Goal: Information Seeking & Learning: Learn about a topic

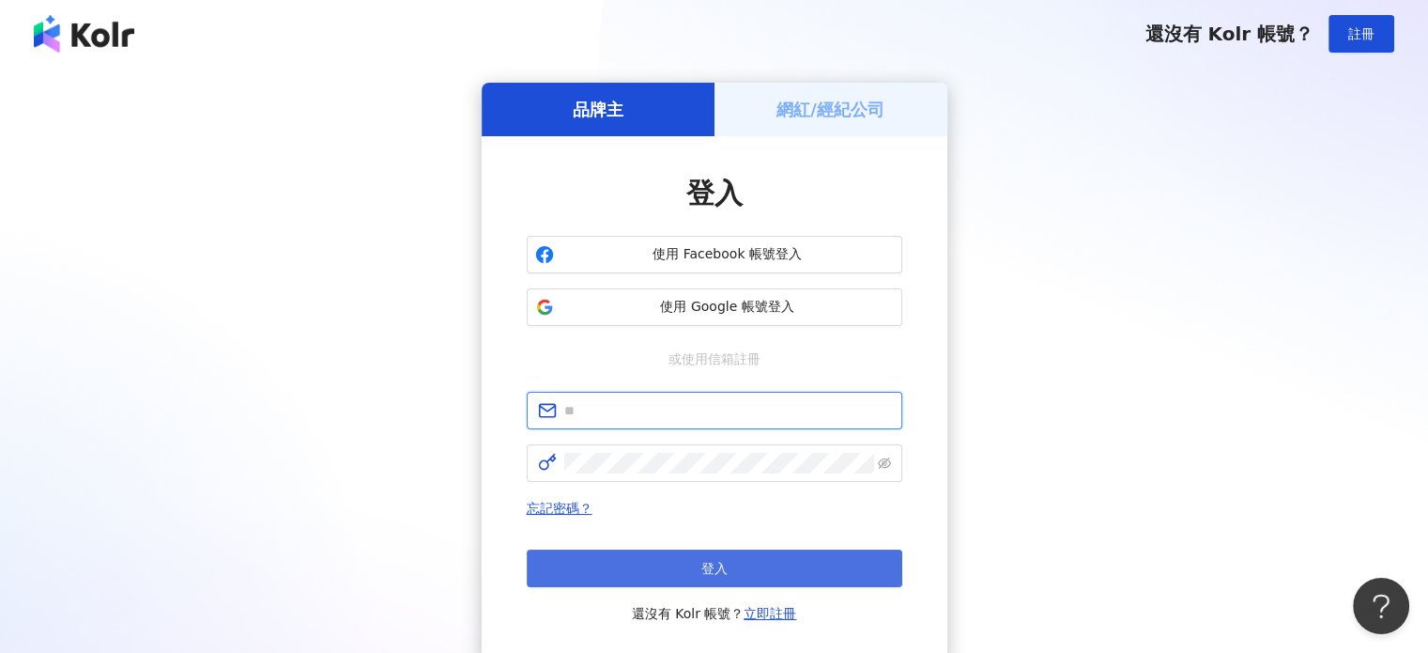
type input "**********"
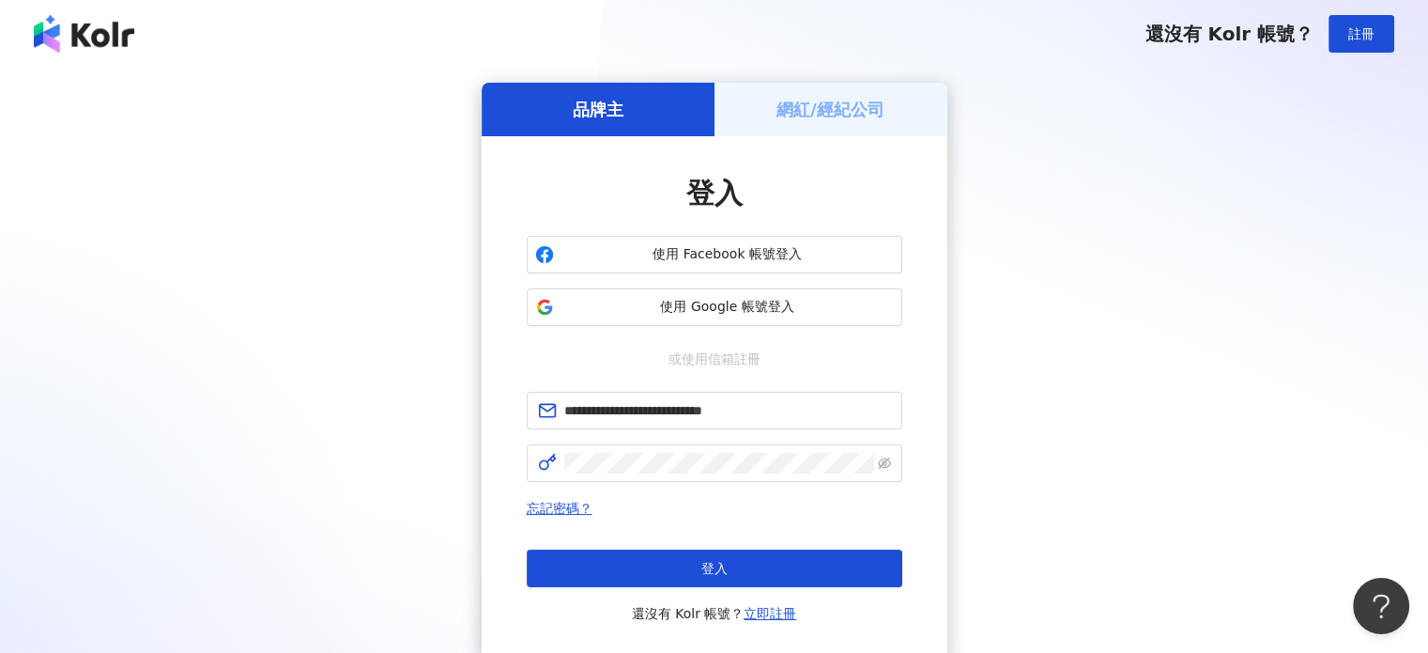
click at [736, 574] on button "登入" at bounding box center [715, 568] width 376 height 38
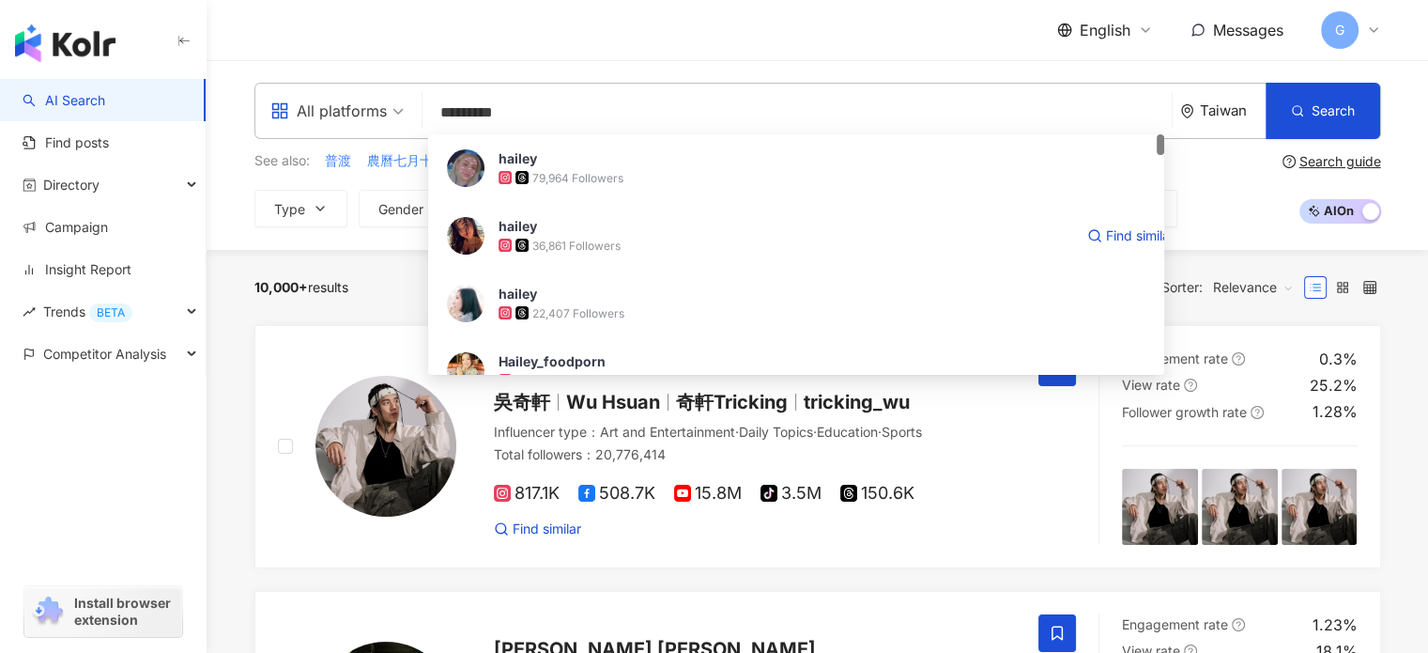
type input "**********"
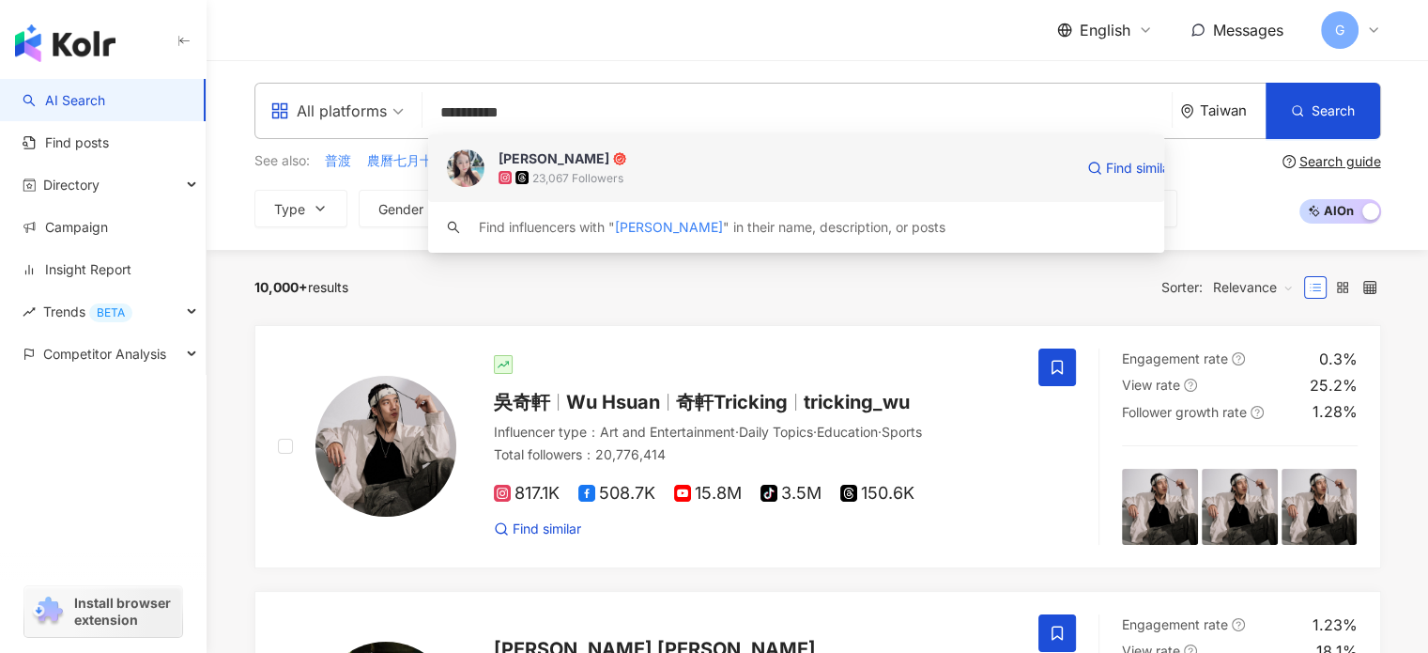
click at [563, 166] on div "Hailey Hsu" at bounding box center [554, 158] width 111 height 19
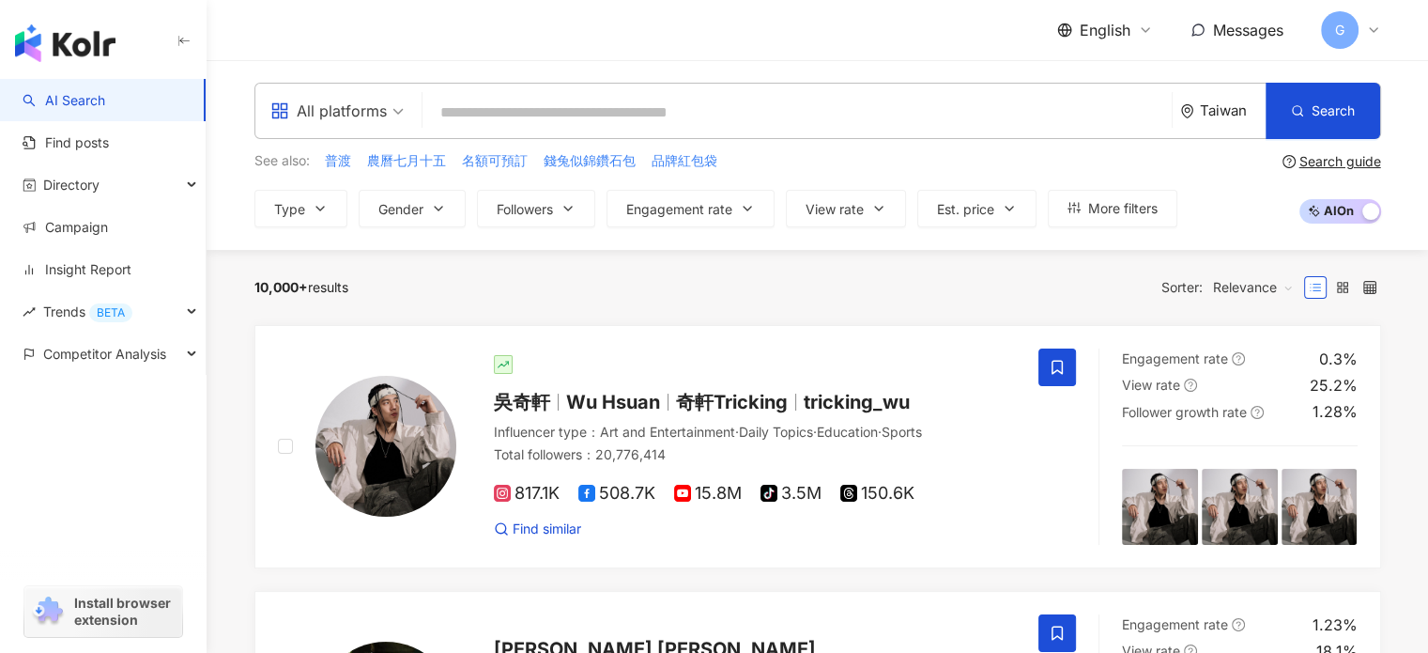
paste input "******"
type input "******"
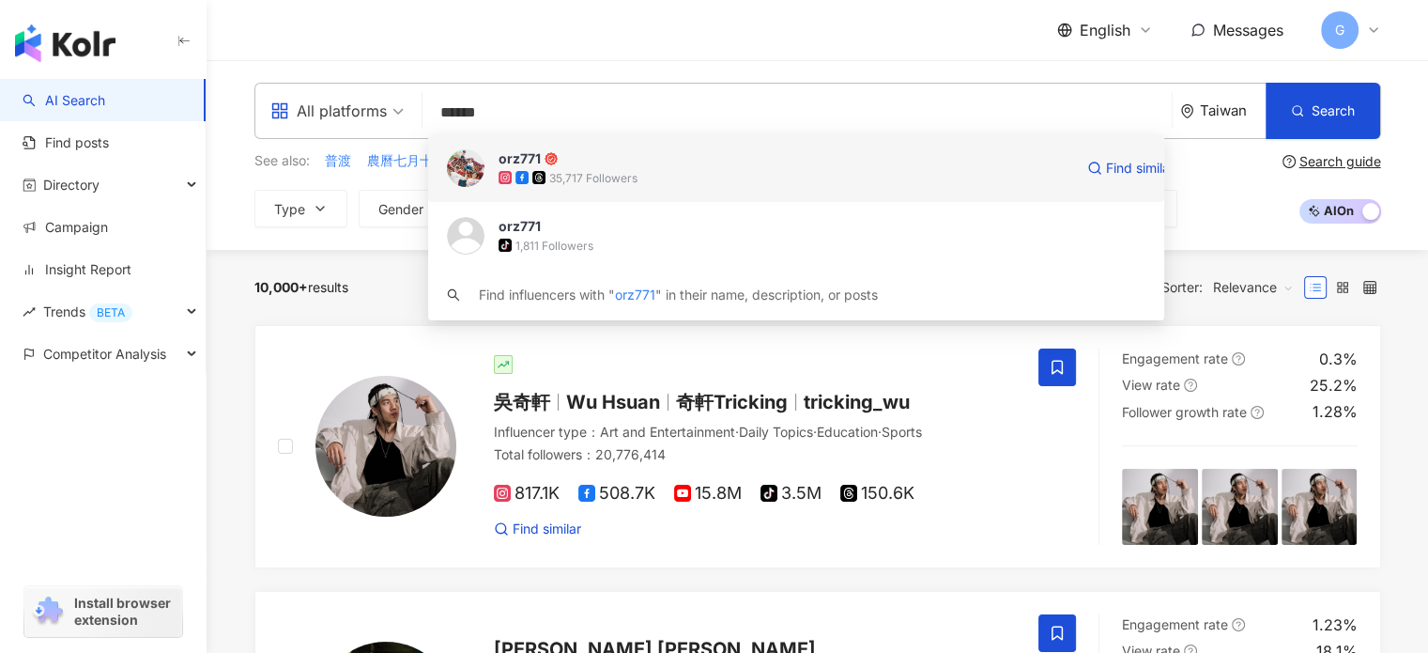
click at [544, 168] on div "35,717 Followers" at bounding box center [786, 177] width 575 height 19
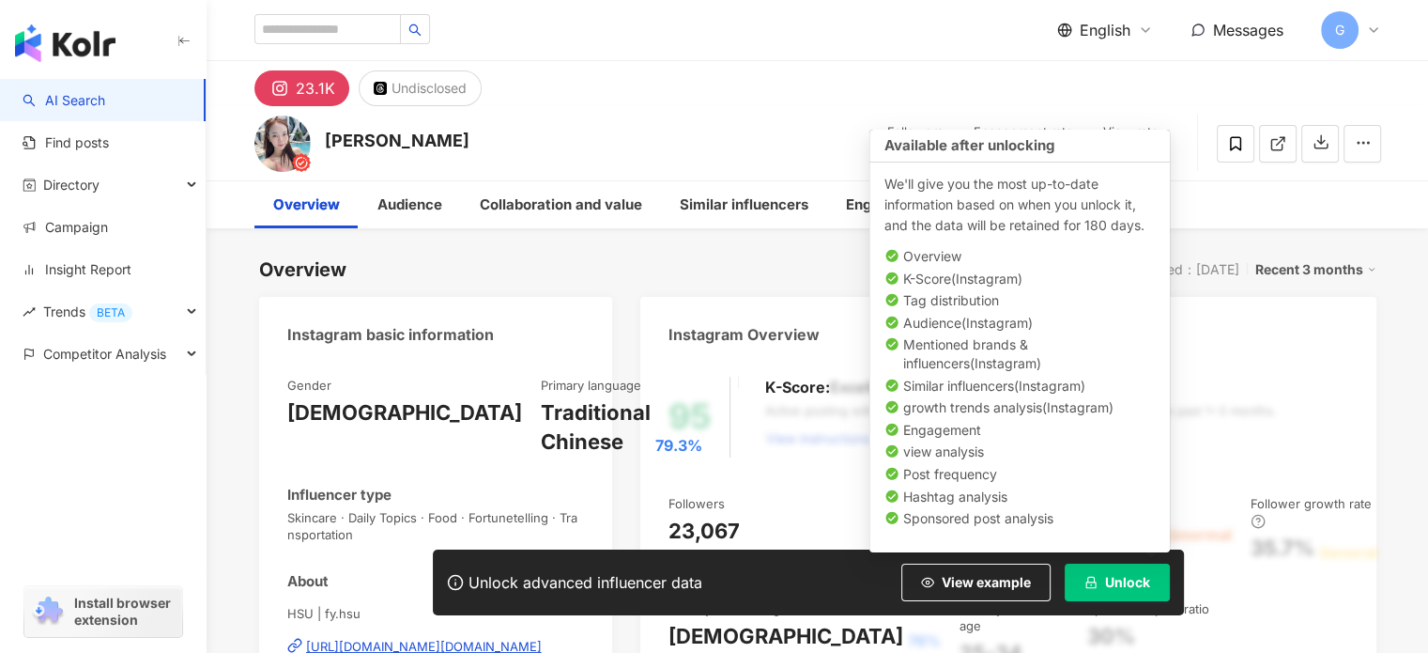
click at [1126, 589] on span "Unlock" at bounding box center [1127, 582] width 45 height 15
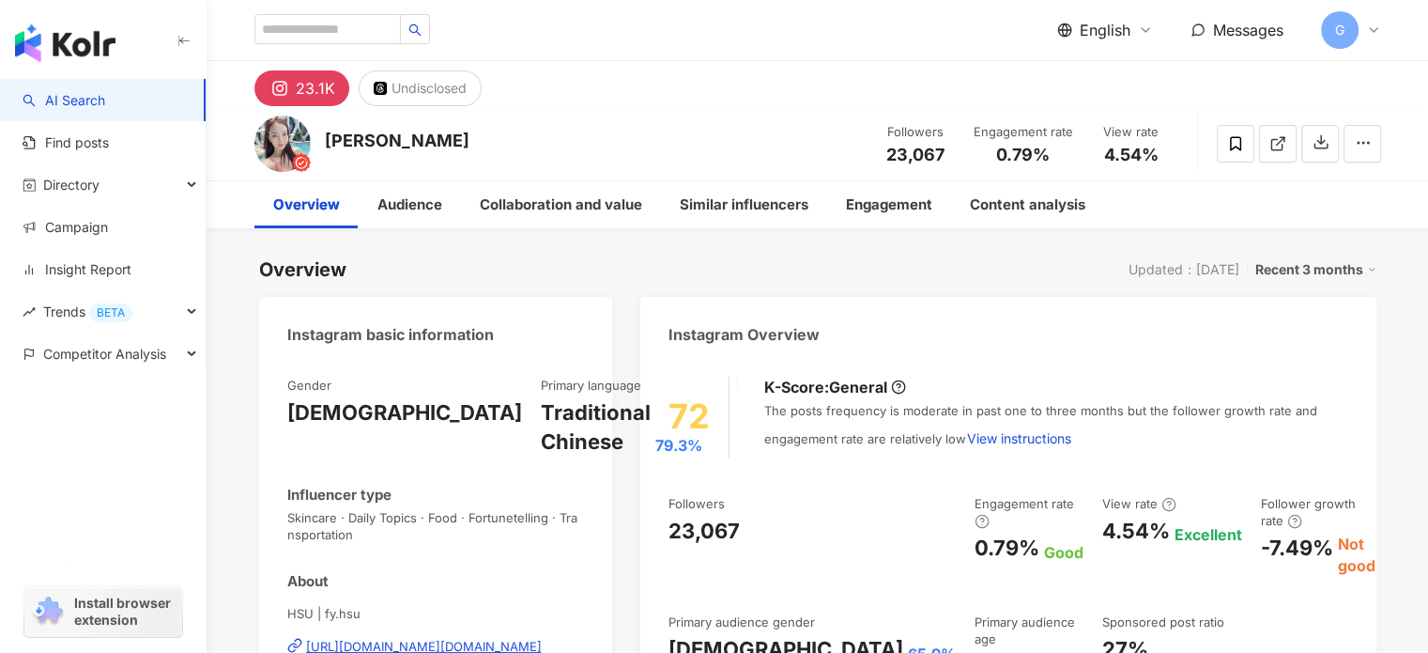
click at [1142, 148] on span "4.54%" at bounding box center [1131, 155] width 54 height 19
click at [372, 21] on input "search" at bounding box center [327, 29] width 146 height 30
click at [367, 37] on input "search" at bounding box center [327, 29] width 146 height 30
paste input "***"
type input "***"
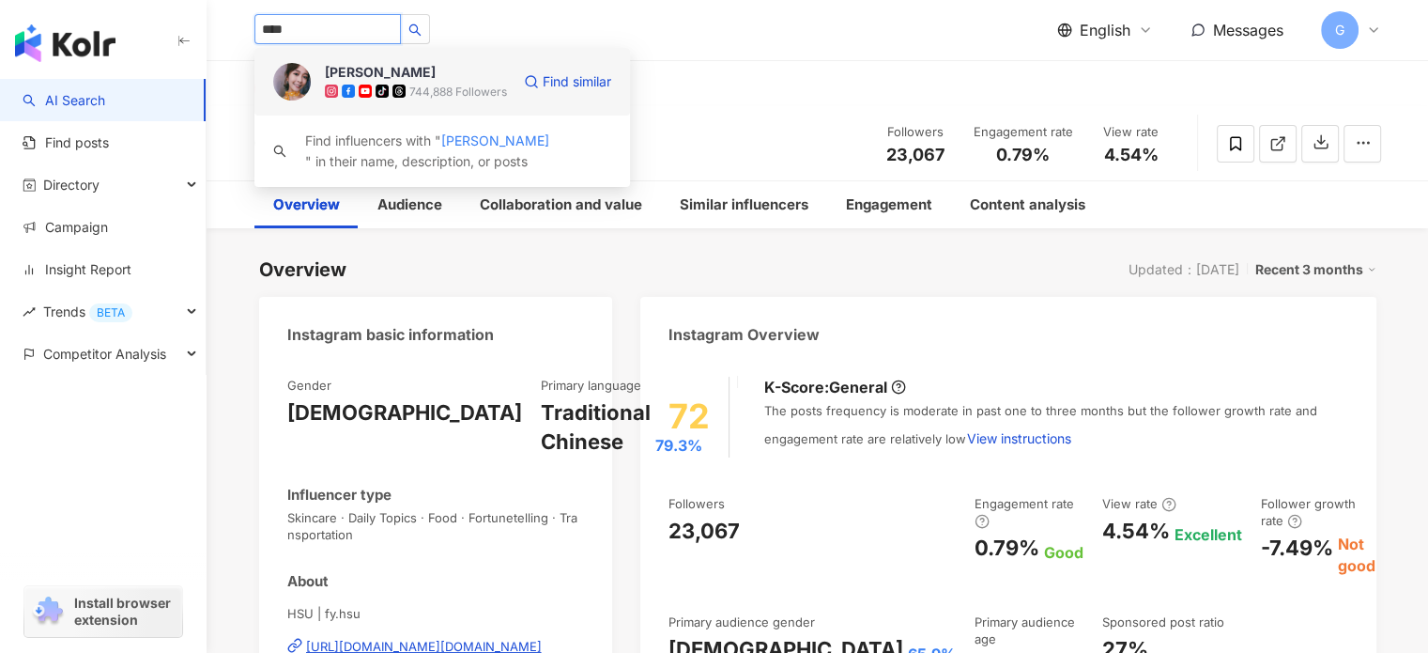
click at [434, 94] on div "744,888 Followers" at bounding box center [458, 92] width 98 height 16
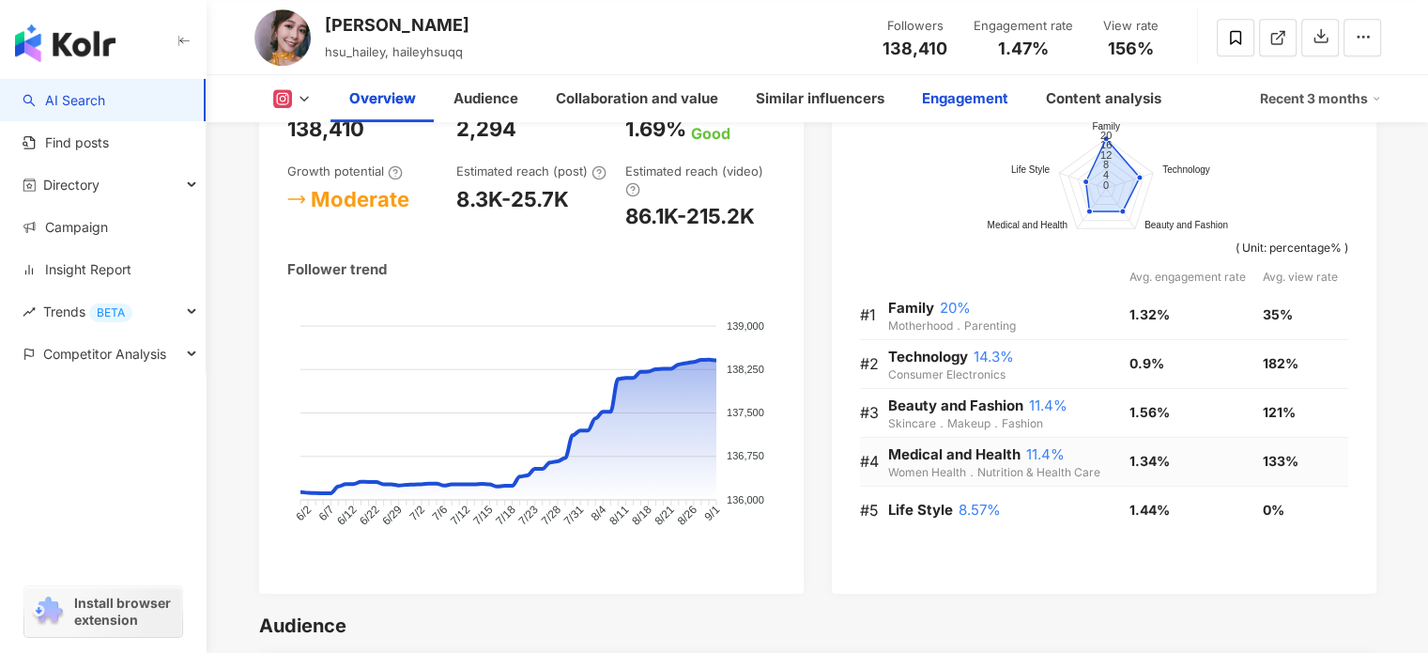
scroll to position [1221, 0]
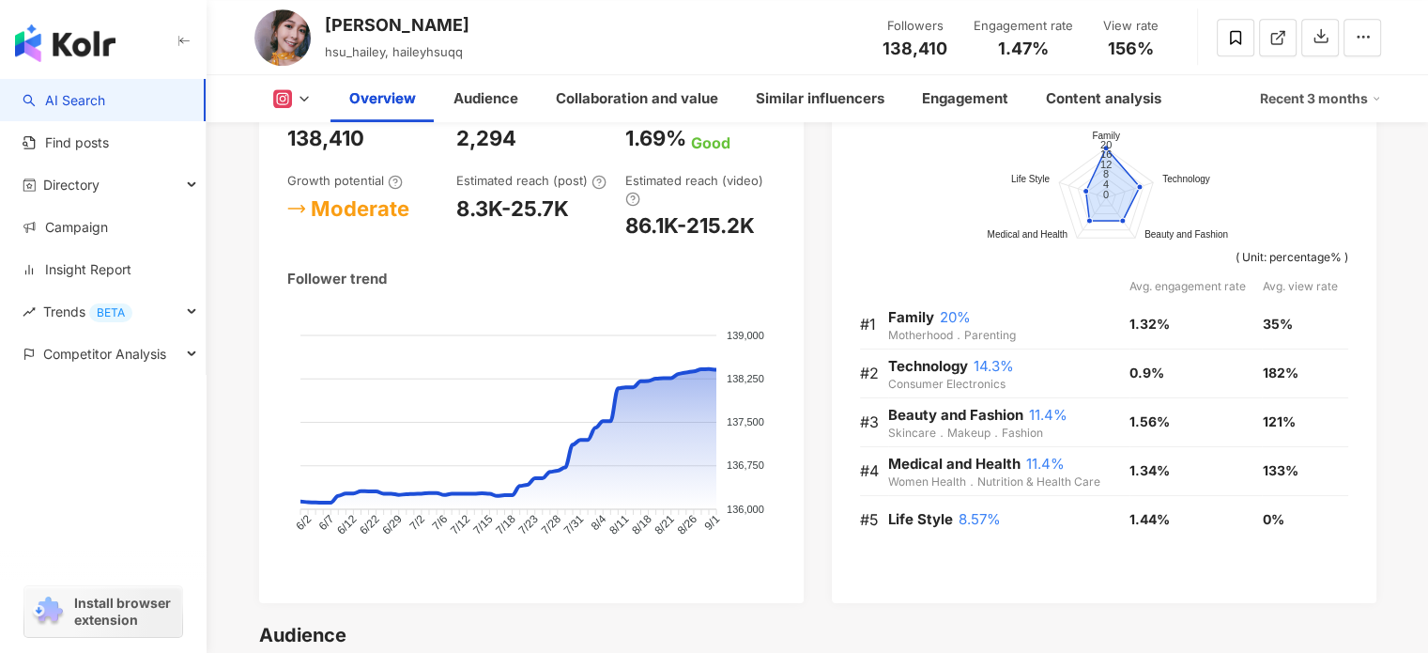
click at [293, 96] on button at bounding box center [292, 98] width 76 height 19
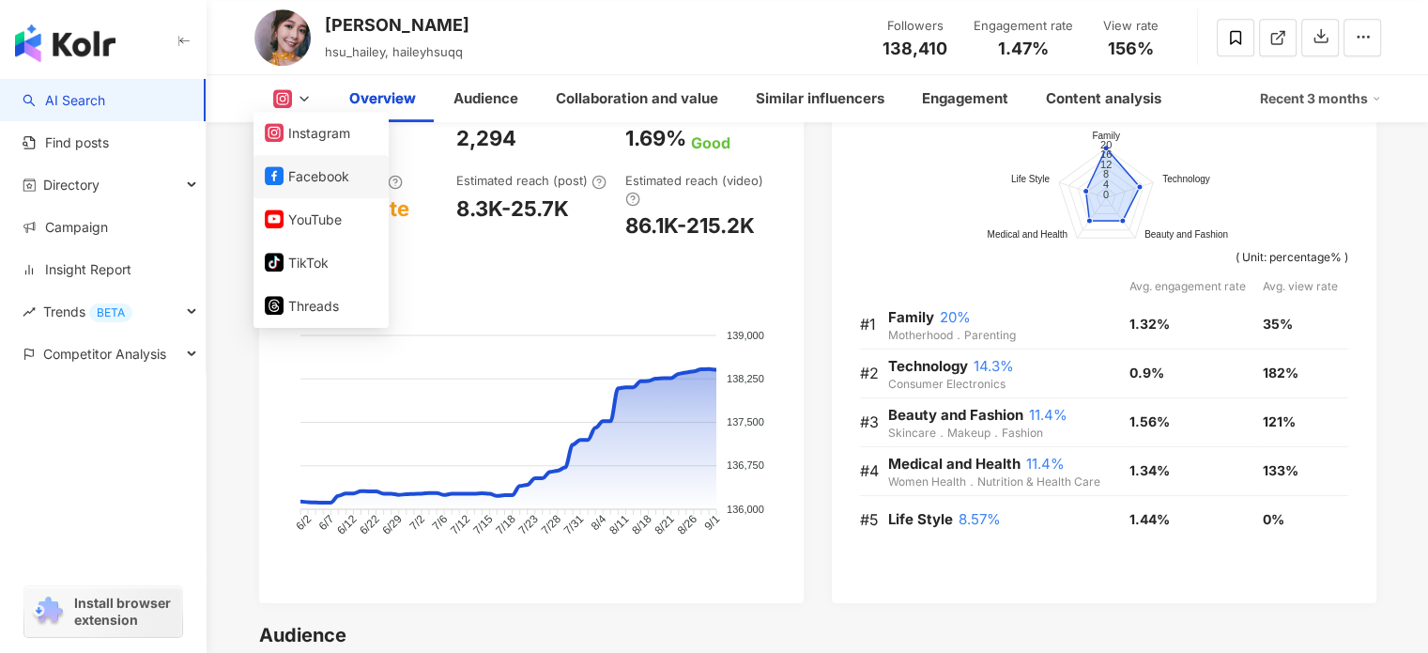
click at [295, 177] on button "Facebook" at bounding box center [321, 176] width 113 height 26
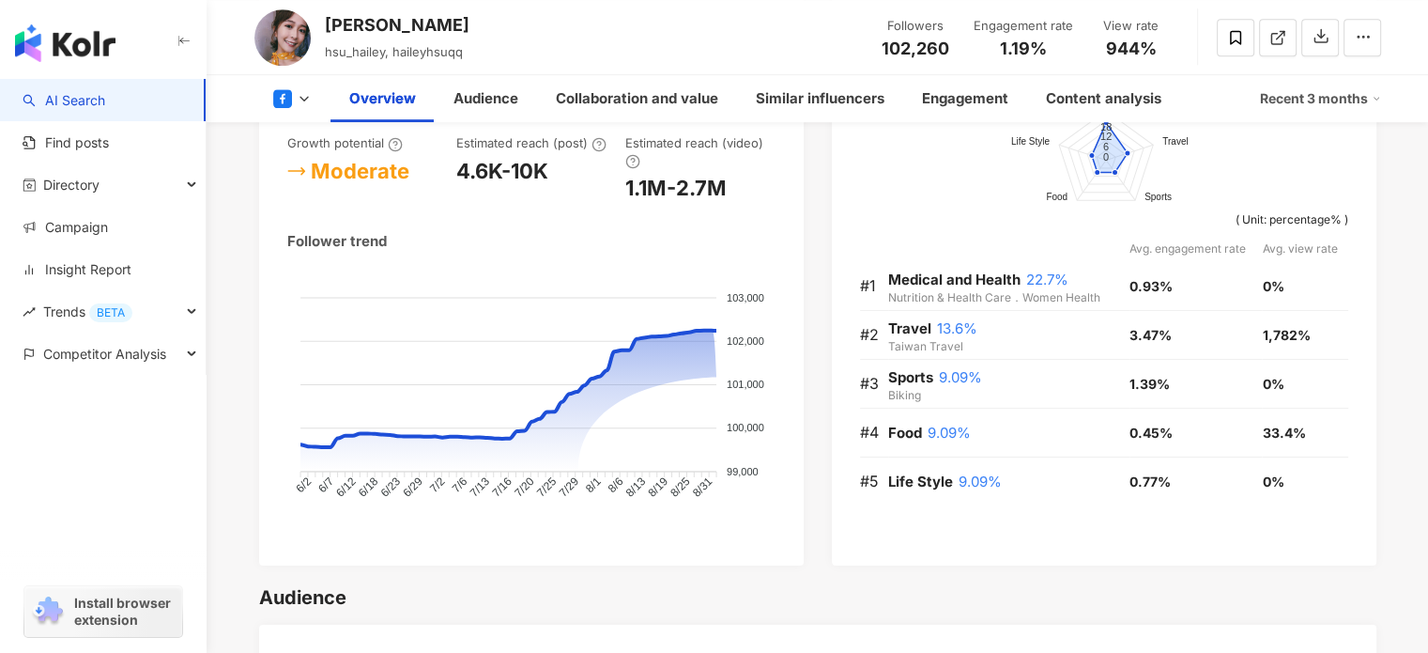
scroll to position [1182, 0]
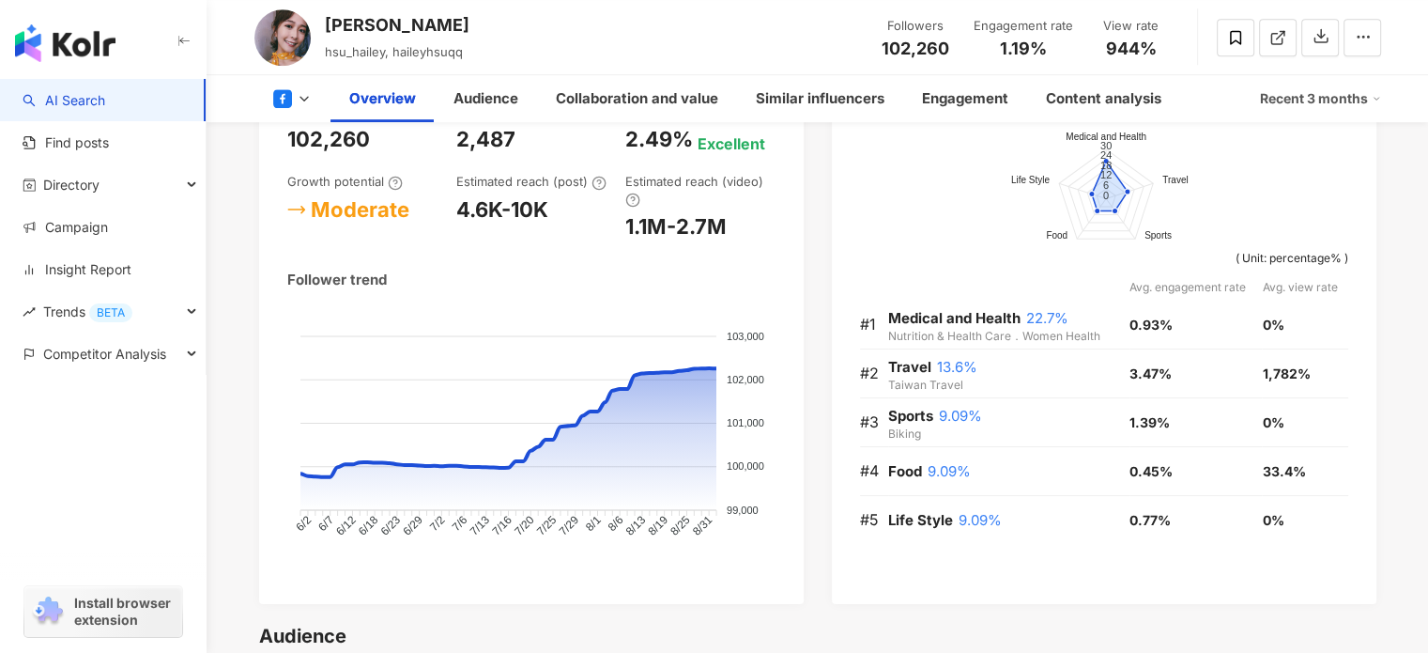
click at [290, 96] on icon at bounding box center [282, 98] width 19 height 19
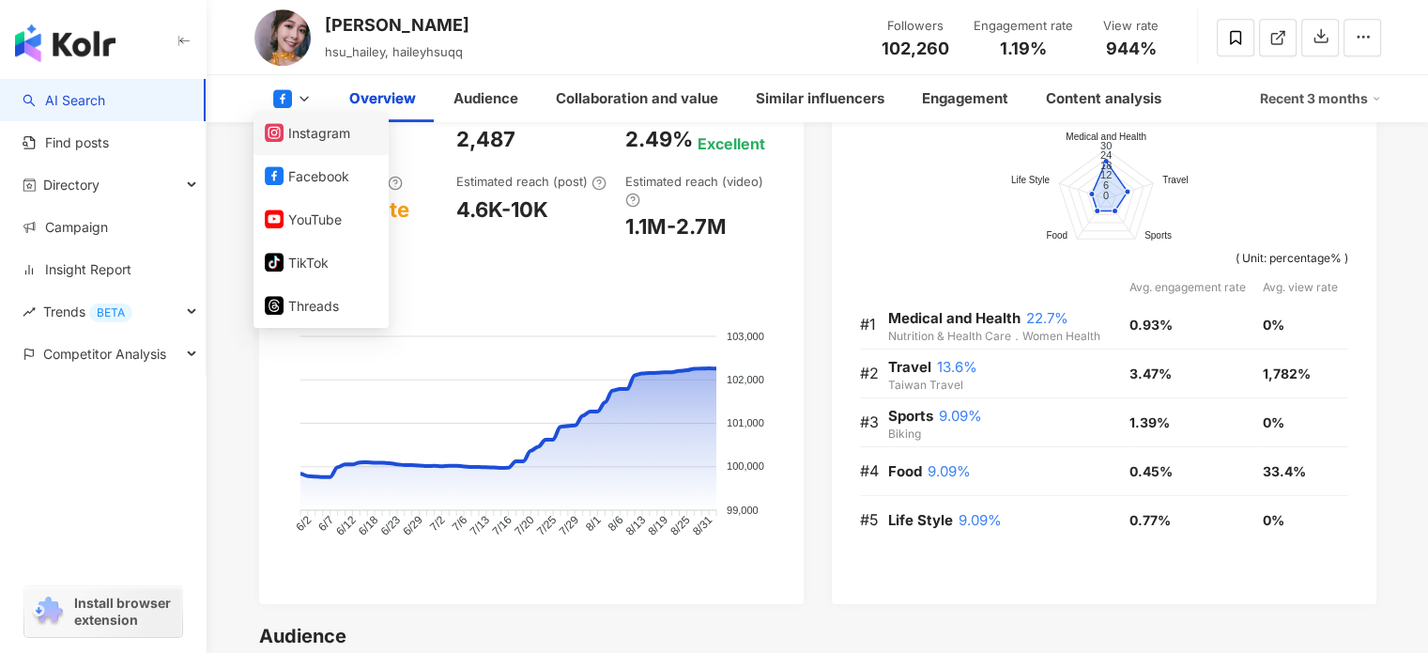
click at [314, 131] on button "Instagram" at bounding box center [321, 133] width 113 height 26
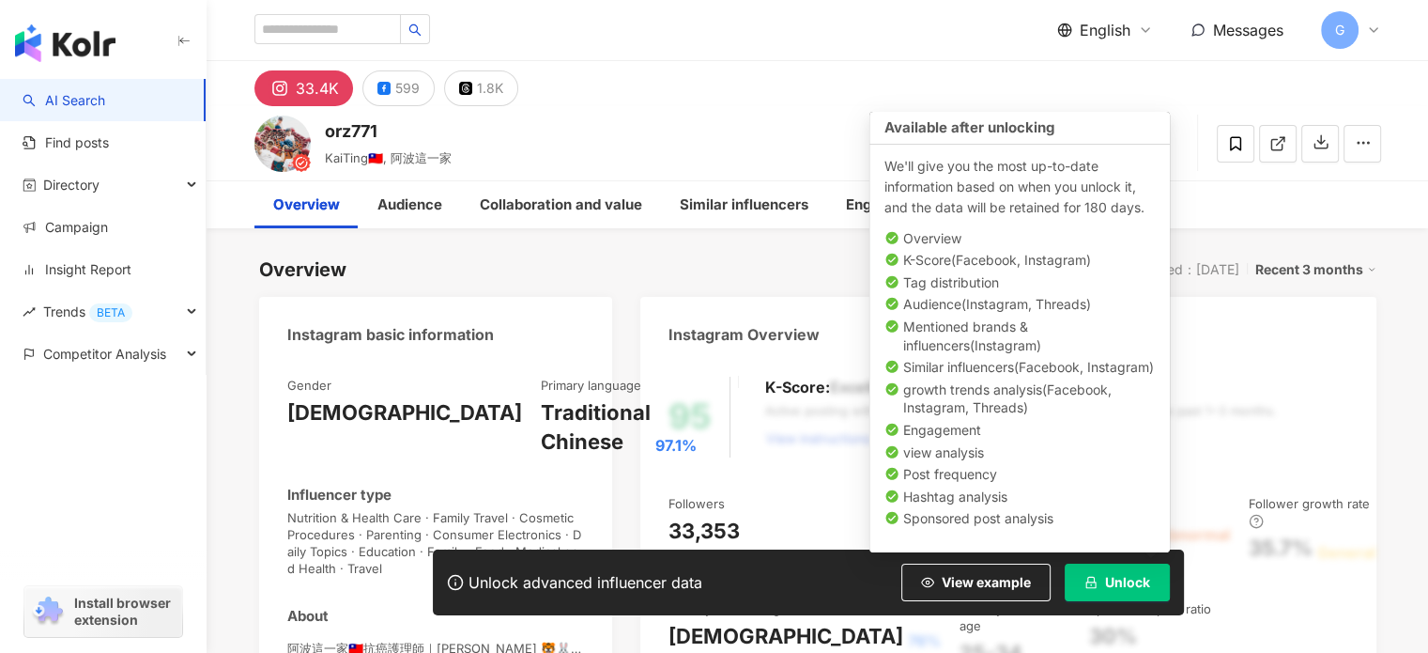
click at [1098, 577] on button "Unlock" at bounding box center [1117, 582] width 105 height 38
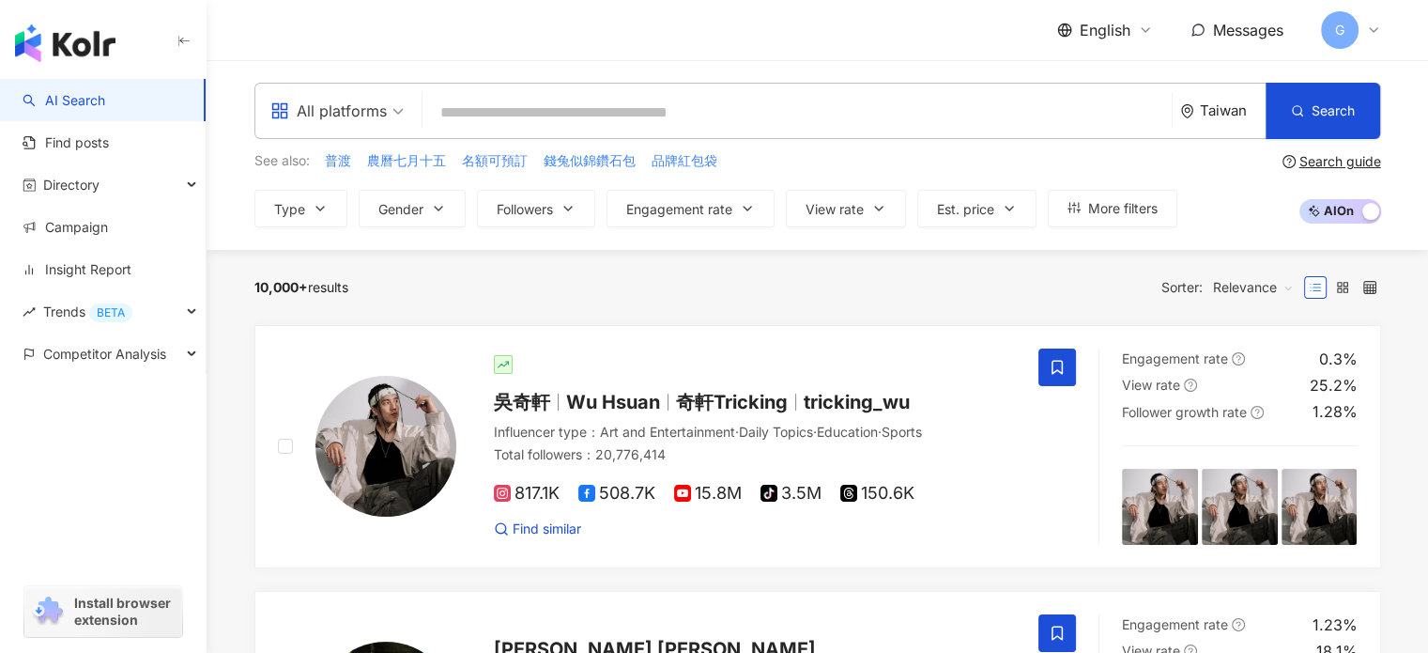
click at [579, 110] on input "search" at bounding box center [797, 113] width 734 height 36
paste input "**********"
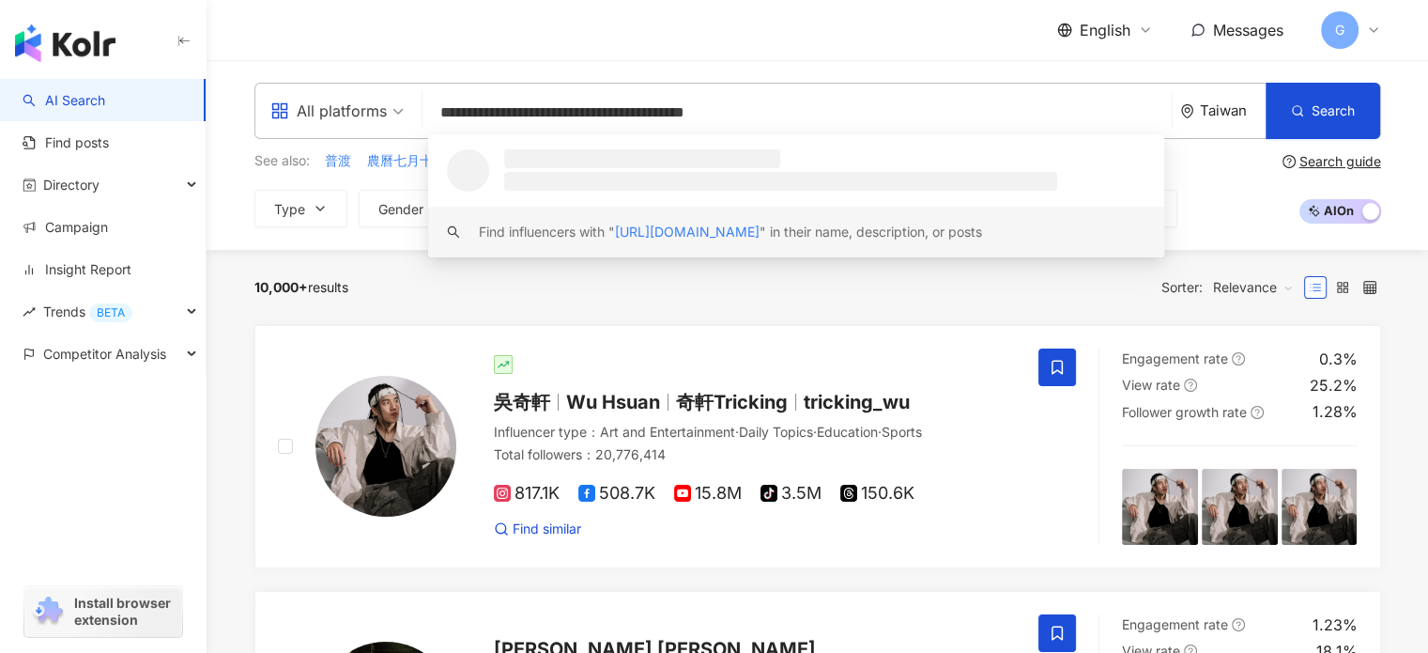
click at [750, 231] on span "https://www.instagram.com/hsu_hailey/reels/" at bounding box center [687, 231] width 145 height 16
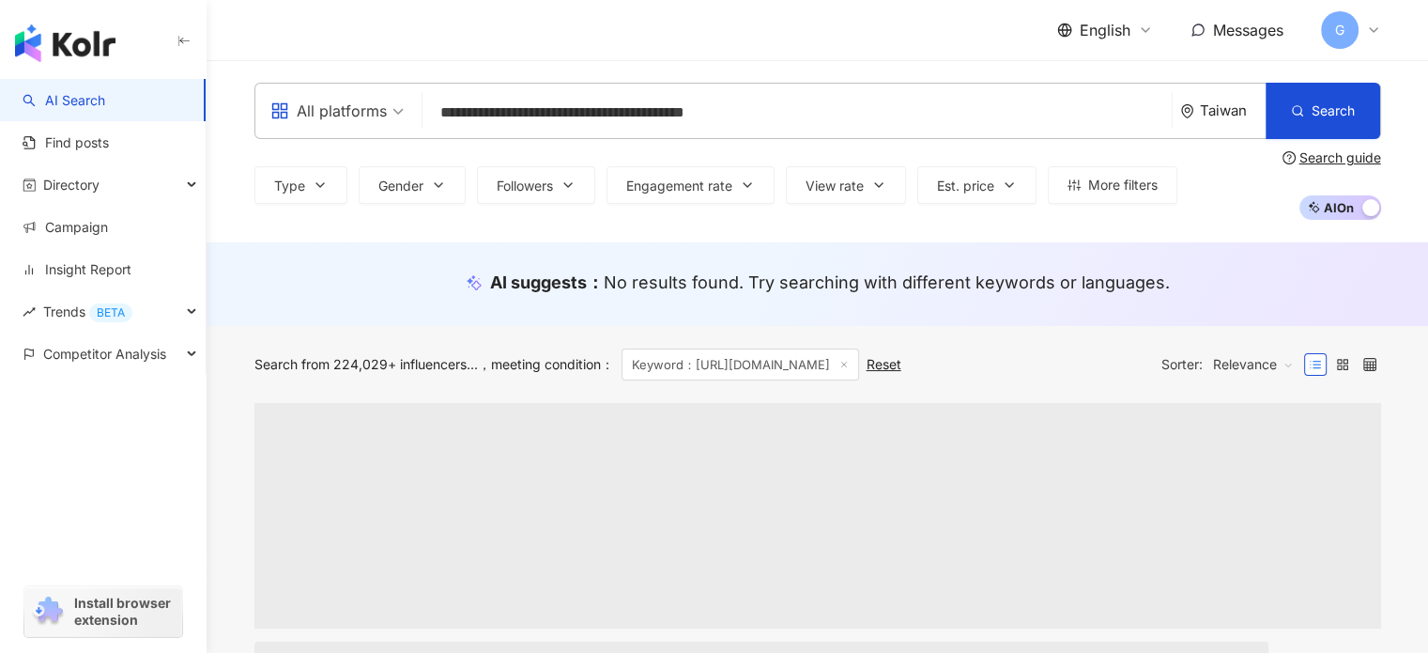
drag, startPoint x: 716, startPoint y: 115, endPoint x: 820, endPoint y: 116, distance: 103.3
click at [820, 116] on input "**********" at bounding box center [797, 113] width 734 height 36
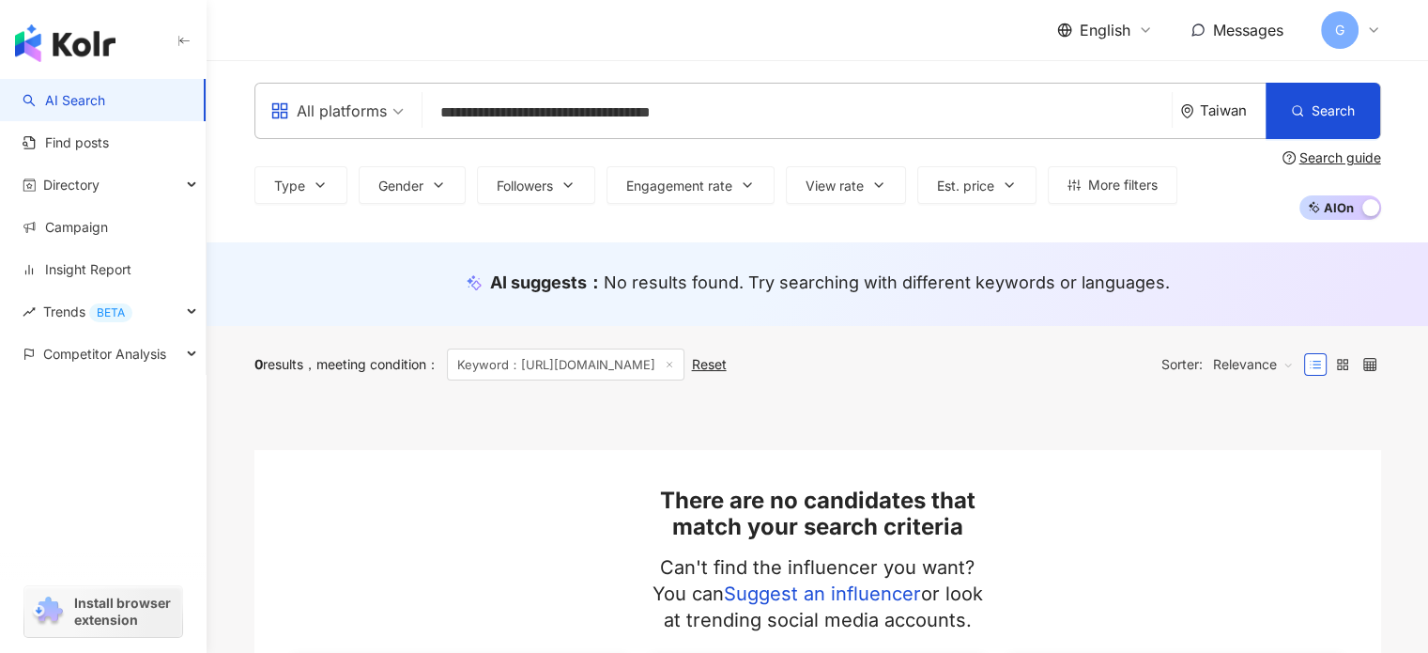
type input "**********"
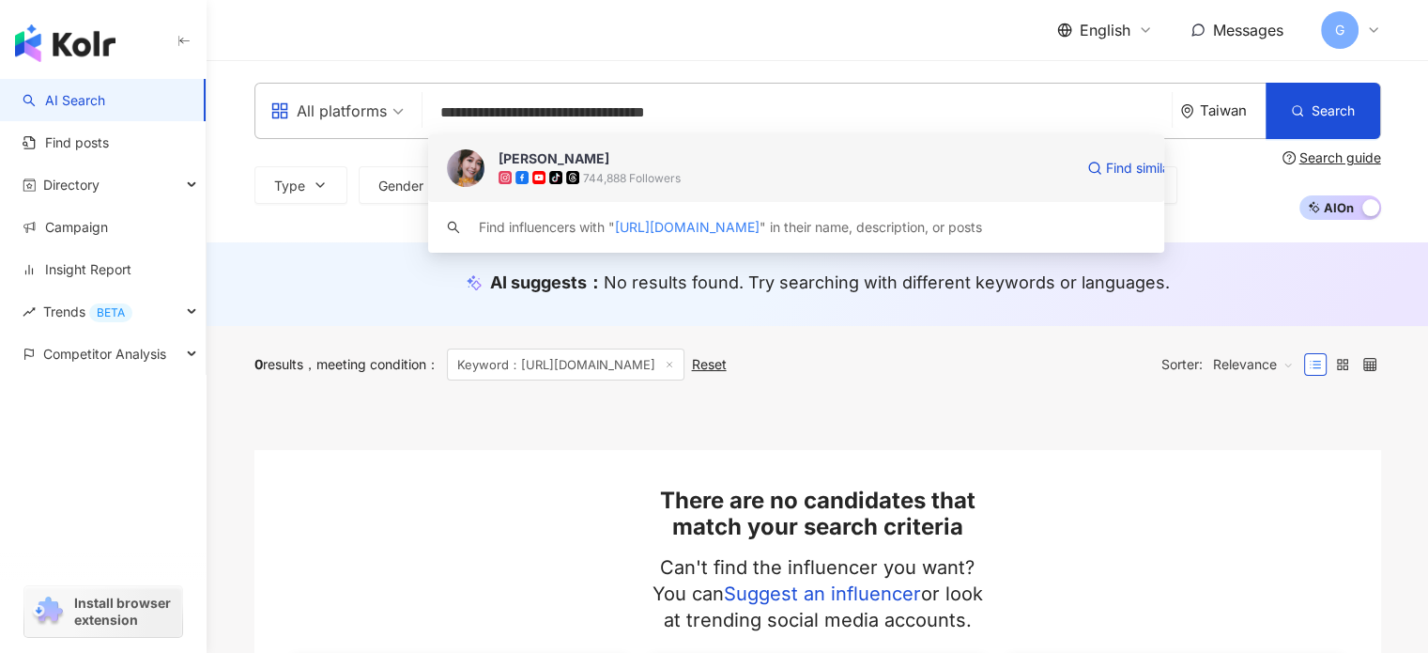
click at [626, 170] on div "744,888 Followers" at bounding box center [632, 178] width 98 height 16
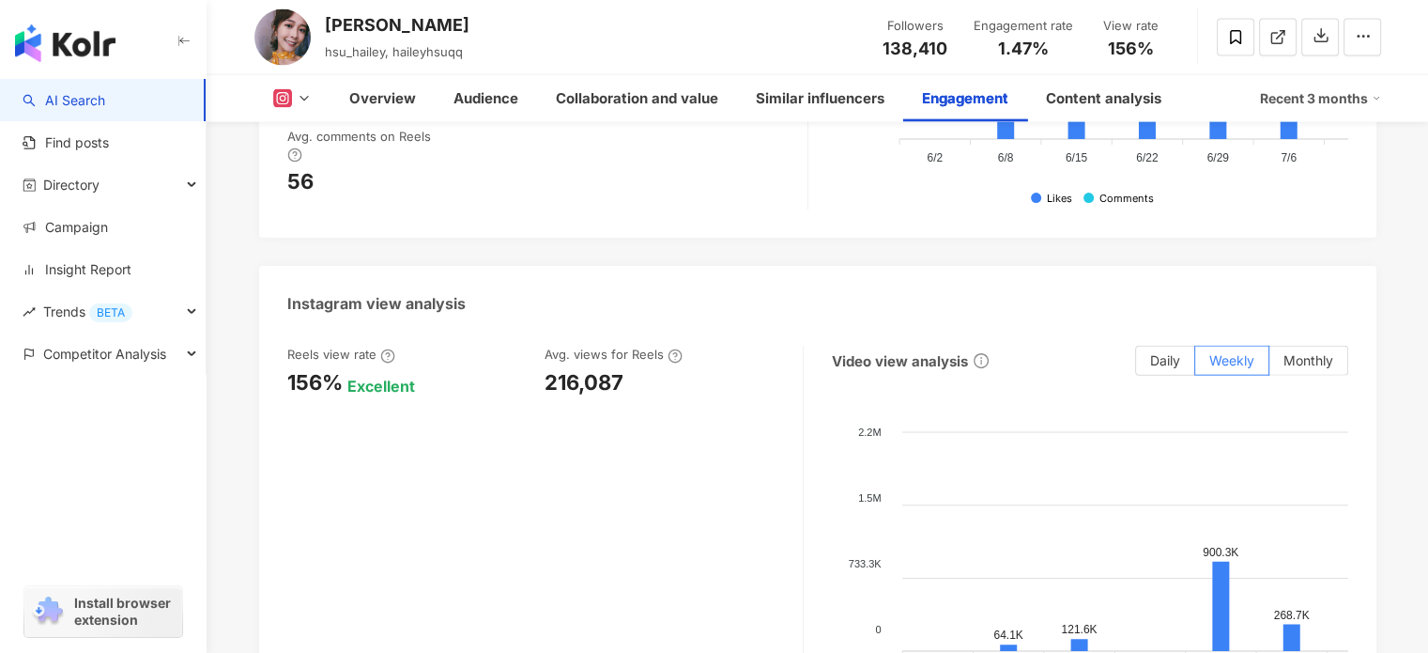
scroll to position [4319, 0]
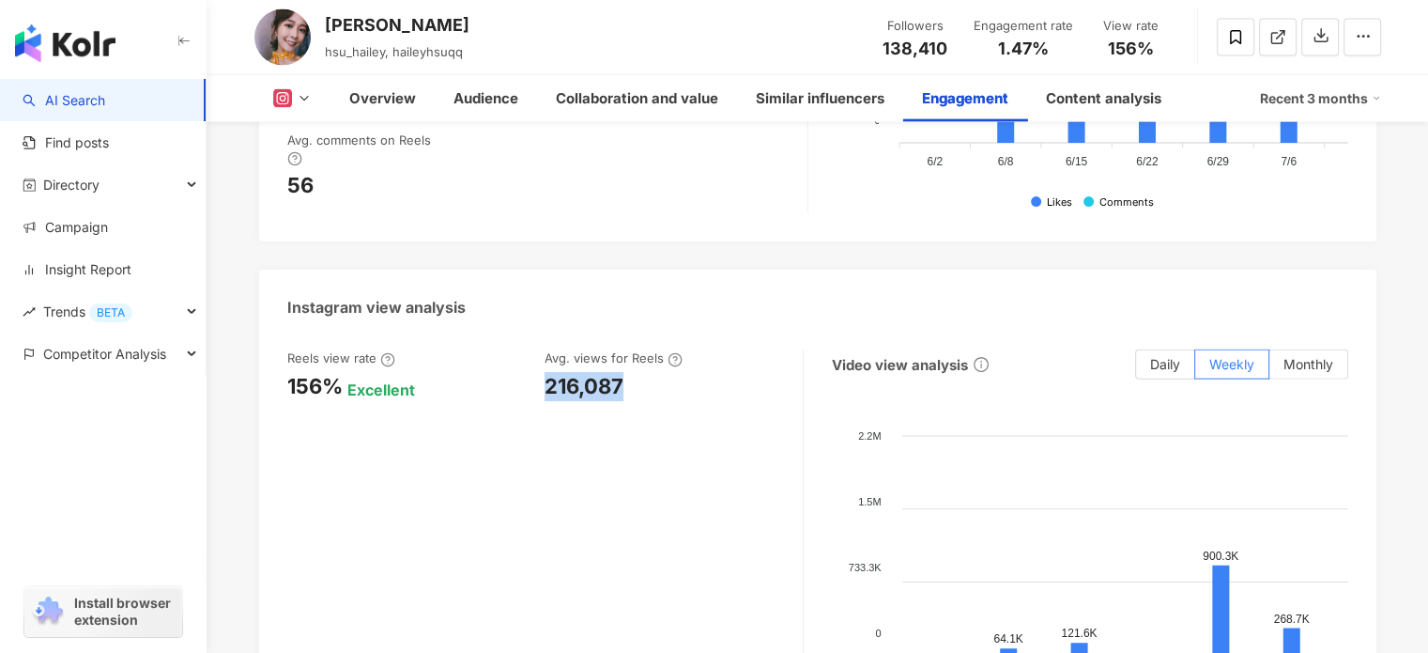
drag, startPoint x: 548, startPoint y: 315, endPoint x: 582, endPoint y: 326, distance: 35.6
click at [633, 372] on div "216,087" at bounding box center [664, 386] width 239 height 29
copy div "216,087"
click at [293, 94] on button at bounding box center [292, 98] width 76 height 19
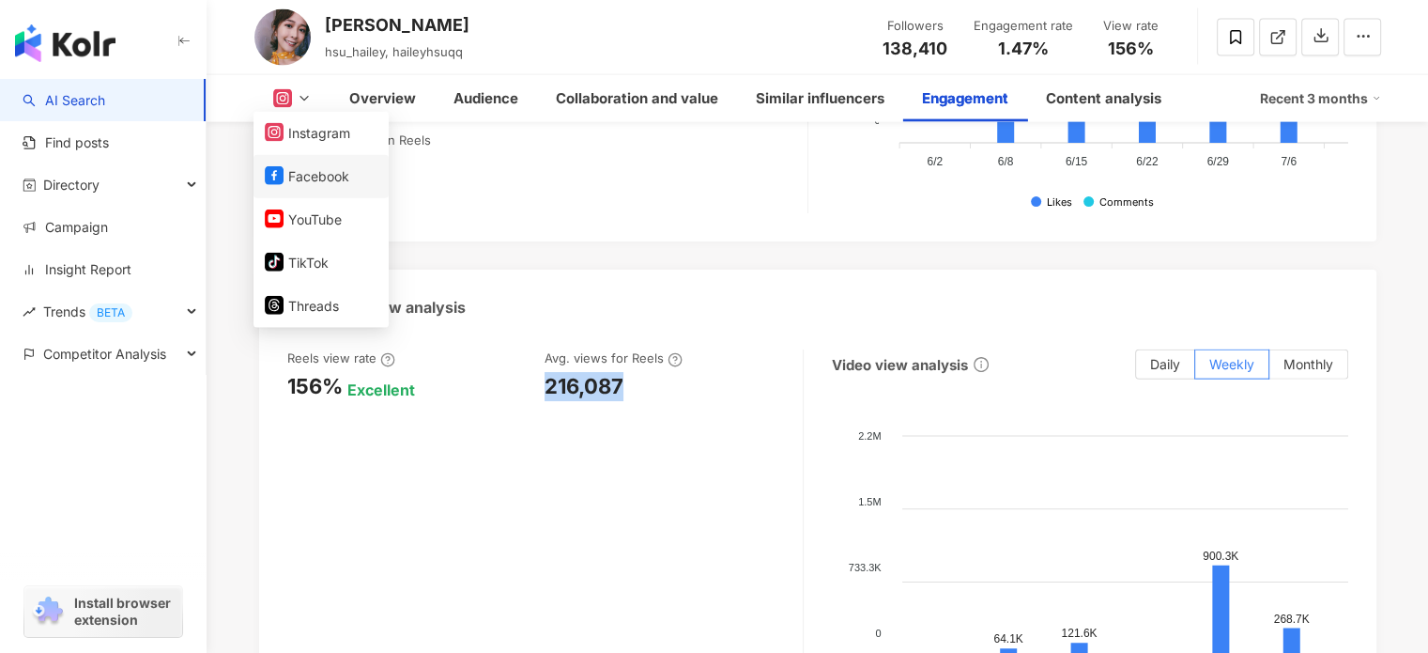
click at [292, 172] on button "Facebook" at bounding box center [321, 176] width 113 height 26
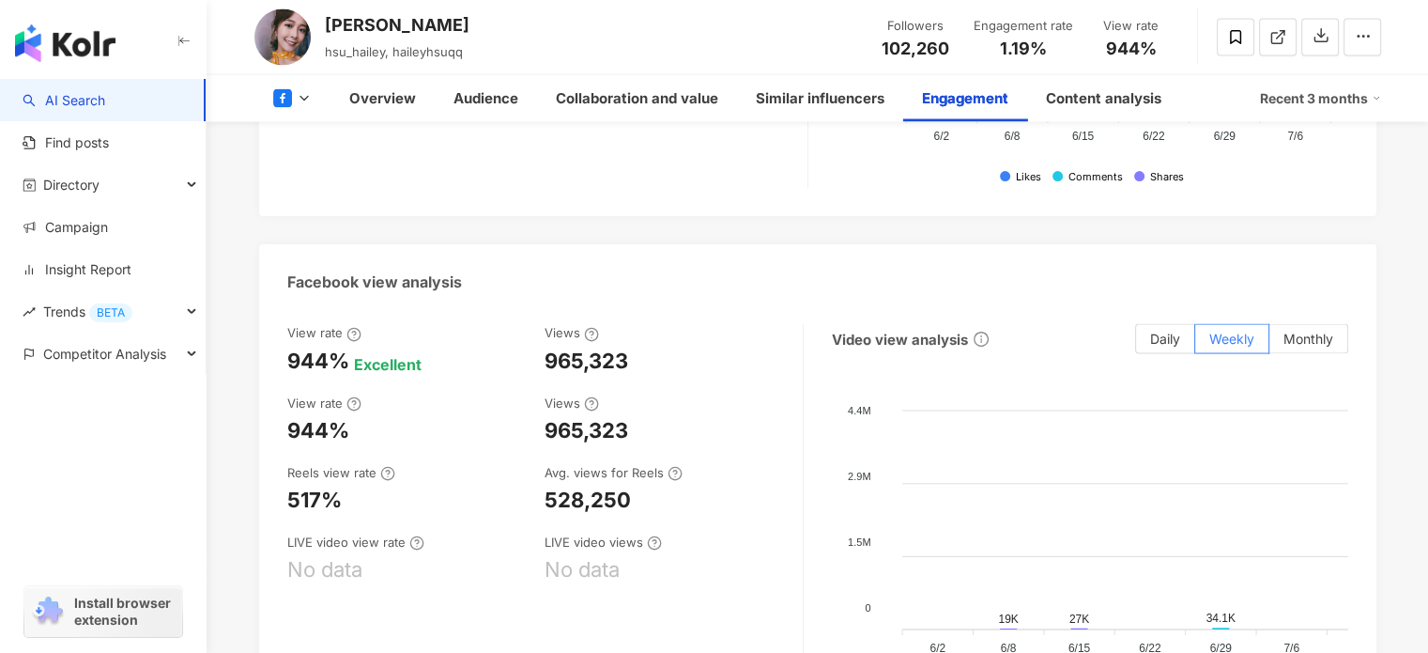
scroll to position [3583, 0]
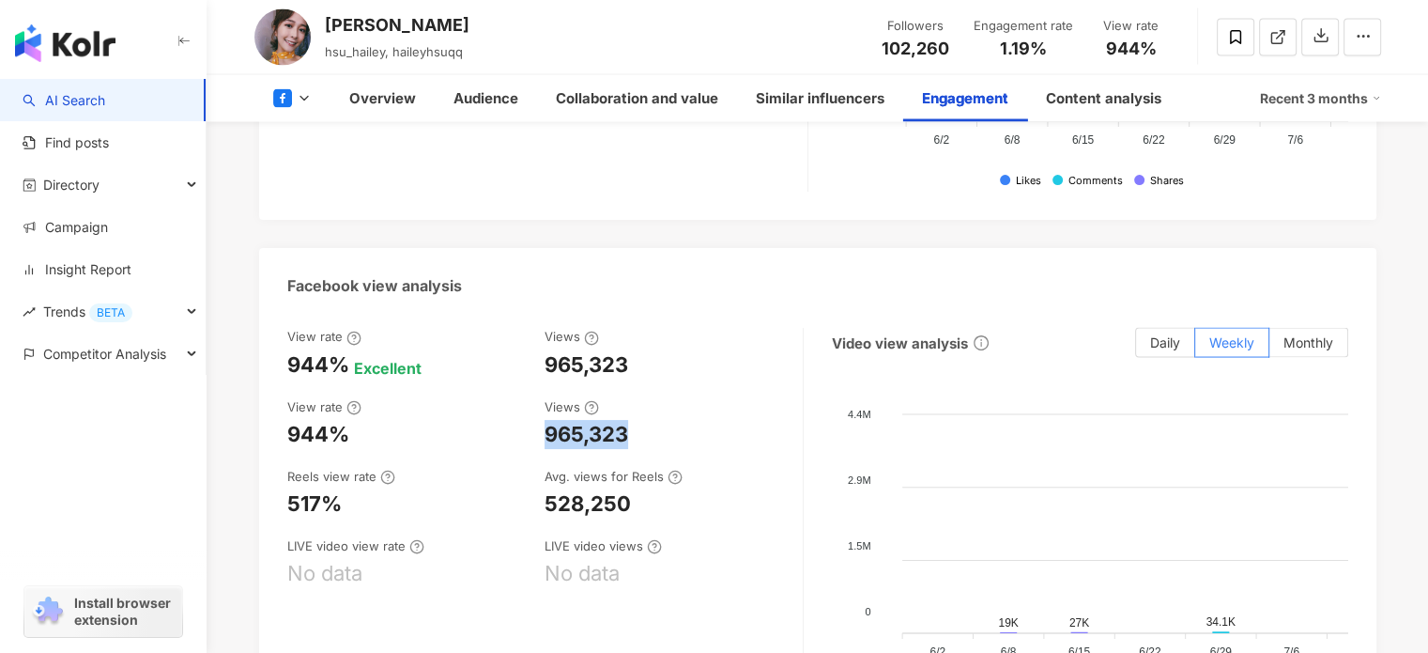
drag, startPoint x: 547, startPoint y: 391, endPoint x: 637, endPoint y: 391, distance: 89.2
click at [637, 420] on div "965,323" at bounding box center [664, 434] width 239 height 29
drag, startPoint x: 544, startPoint y: 457, endPoint x: 646, endPoint y: 457, distance: 102.3
click at [646, 468] on div "Reels view rate 517% Avg. views for Reels 528,250" at bounding box center [535, 493] width 497 height 51
copy div "528,250"
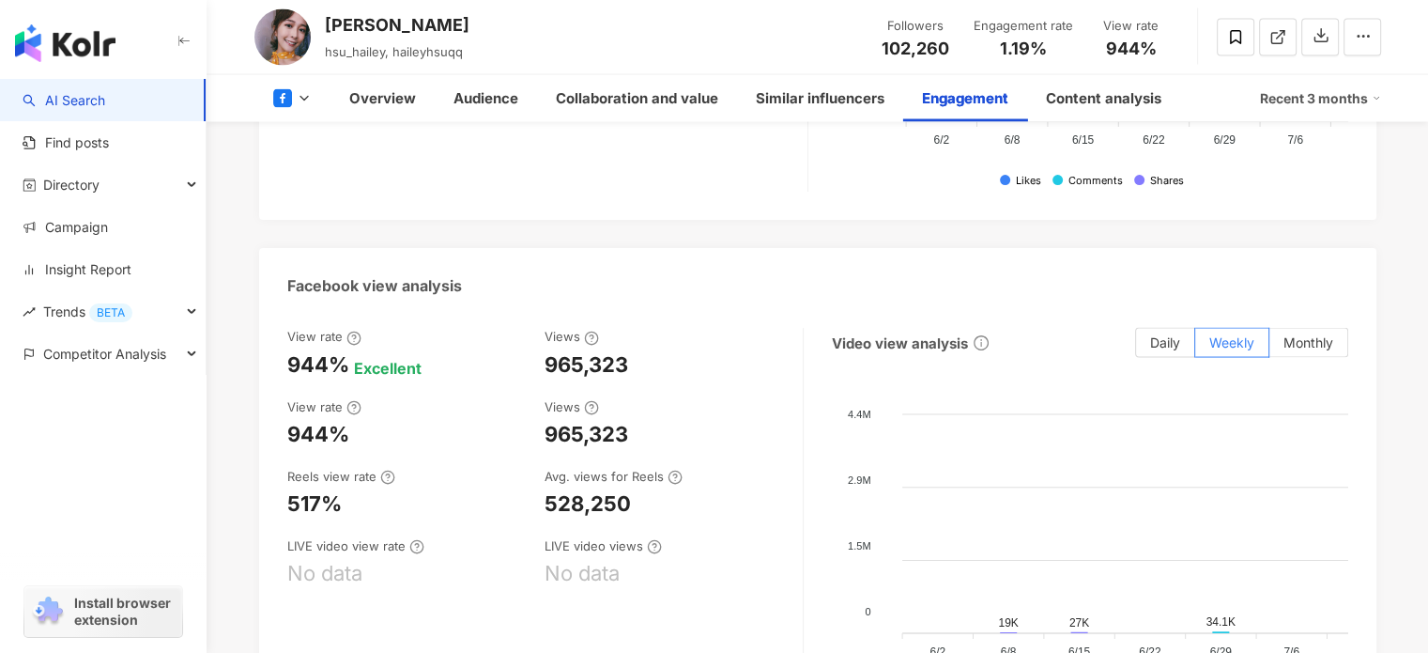
click at [670, 350] on div "965,323" at bounding box center [664, 364] width 239 height 29
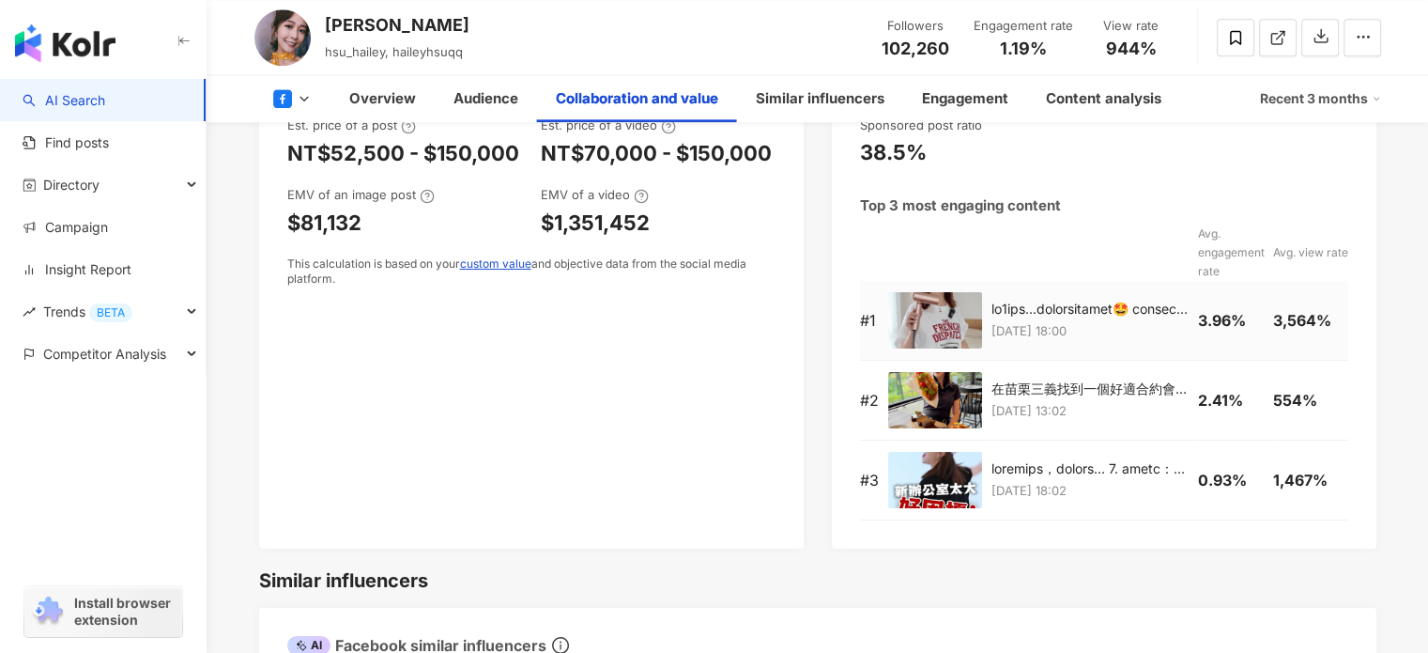
scroll to position [2347, 0]
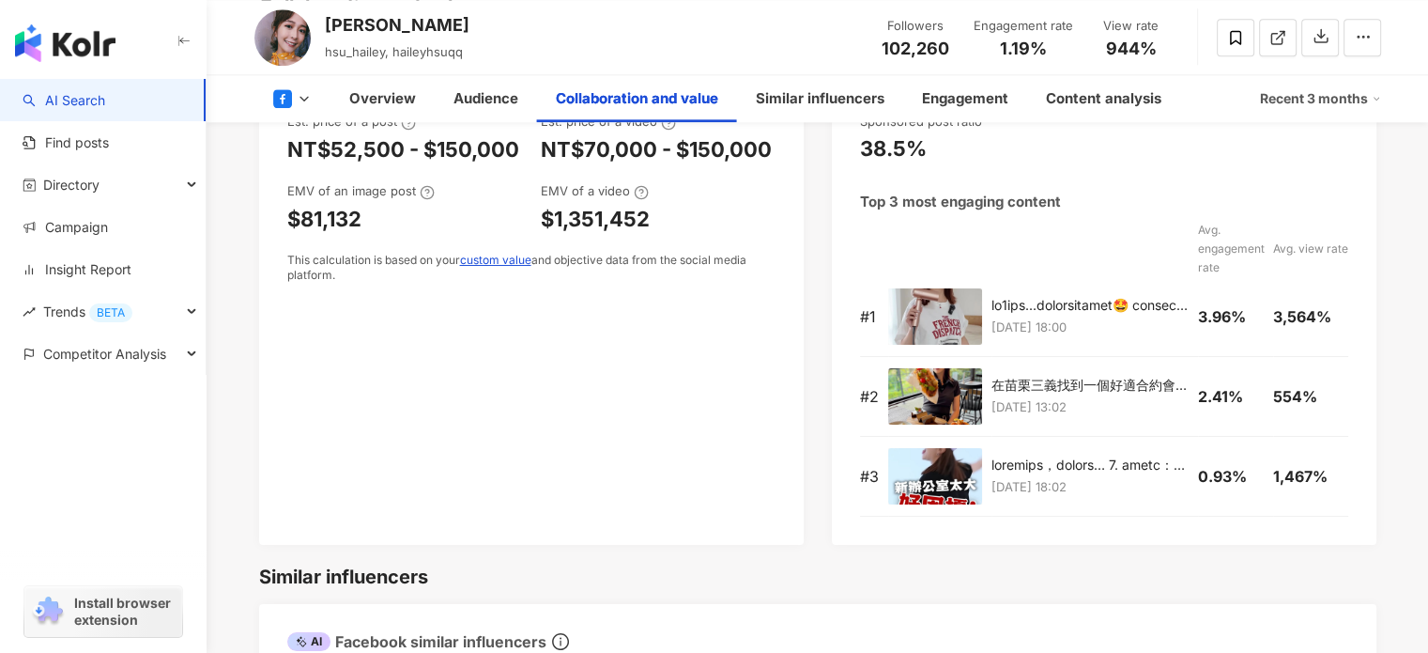
click at [293, 93] on button at bounding box center [292, 98] width 76 height 19
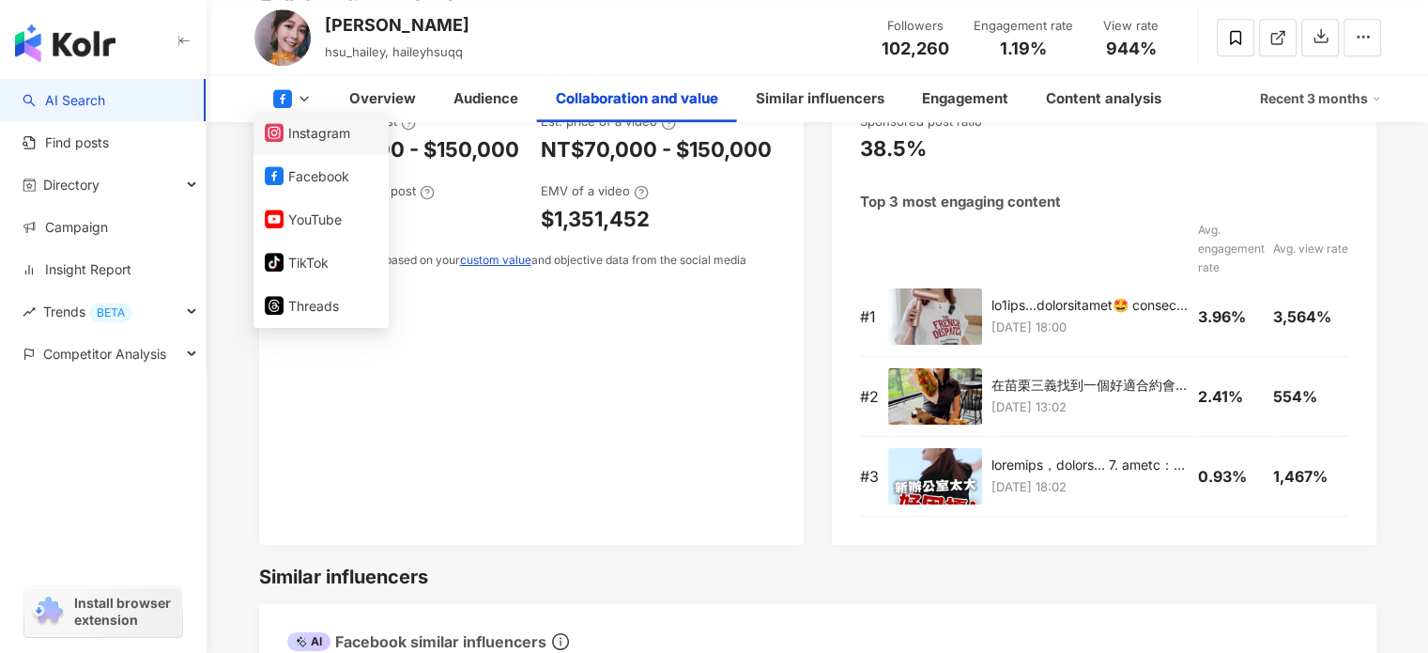
click at [300, 131] on button "Instagram" at bounding box center [321, 133] width 113 height 26
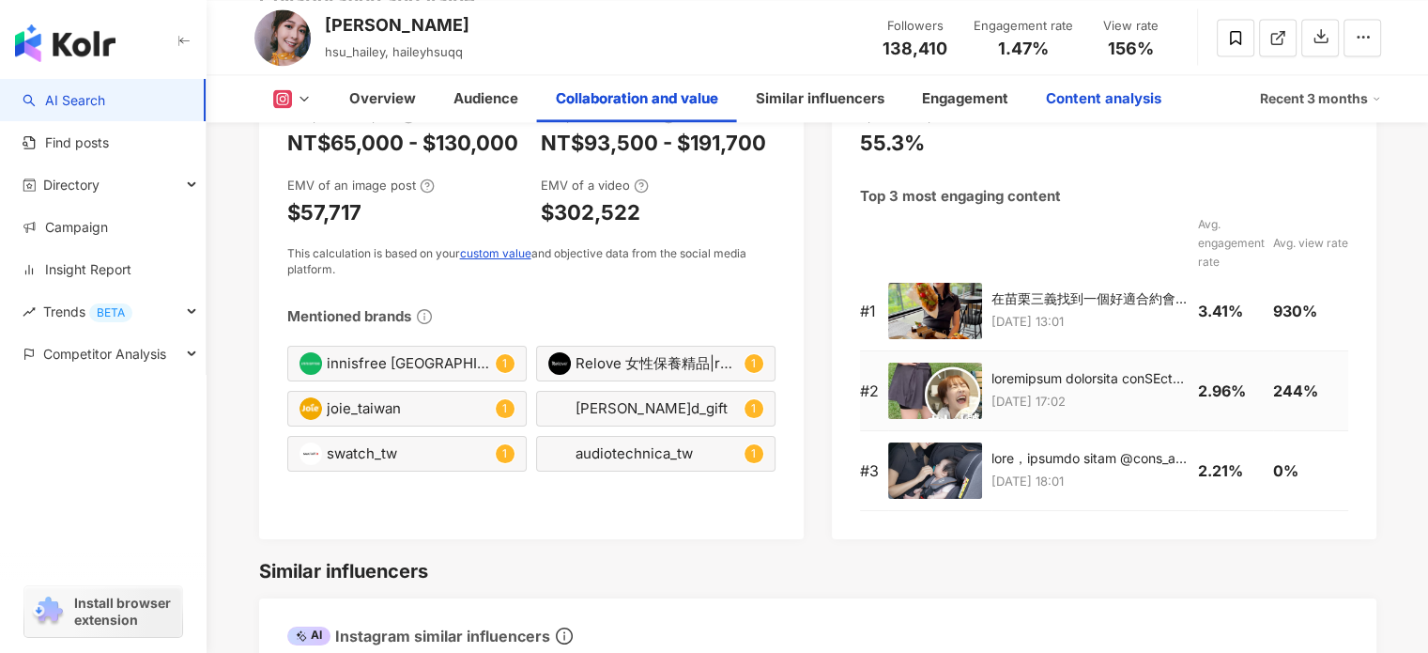
scroll to position [2767, 0]
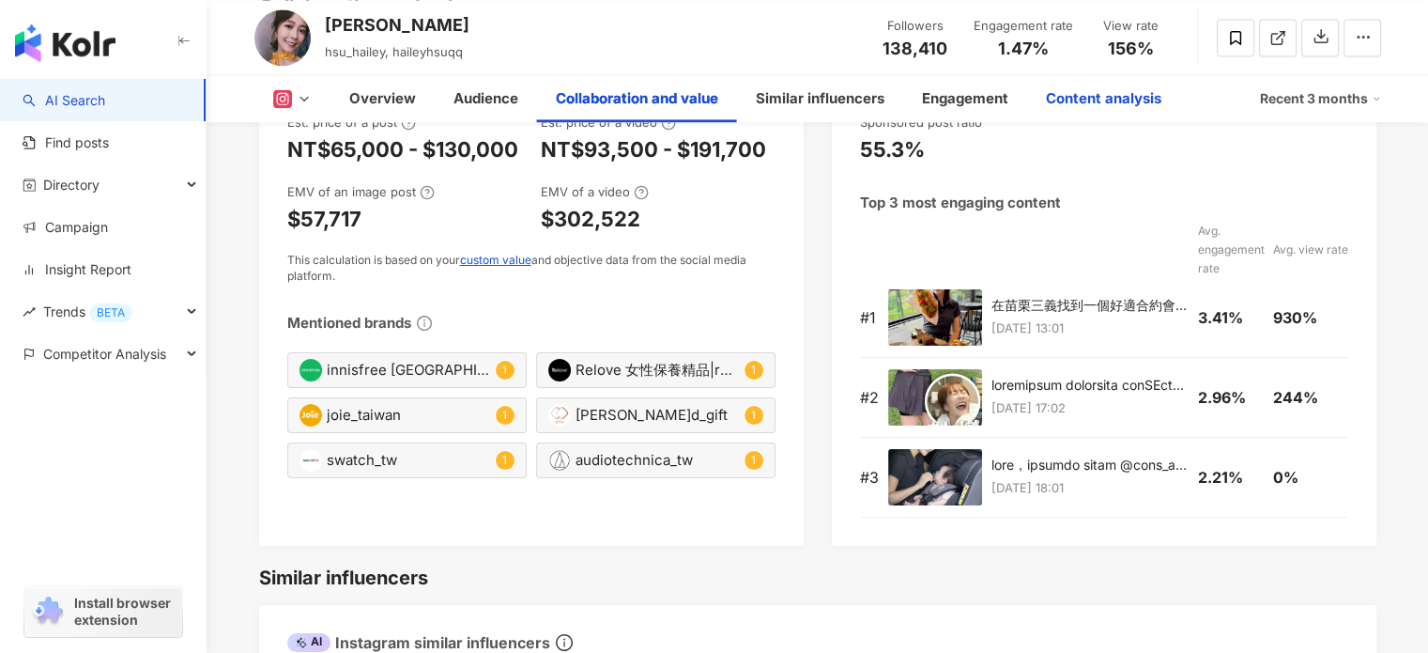
click at [1076, 100] on div "Content analysis" at bounding box center [1103, 98] width 115 height 23
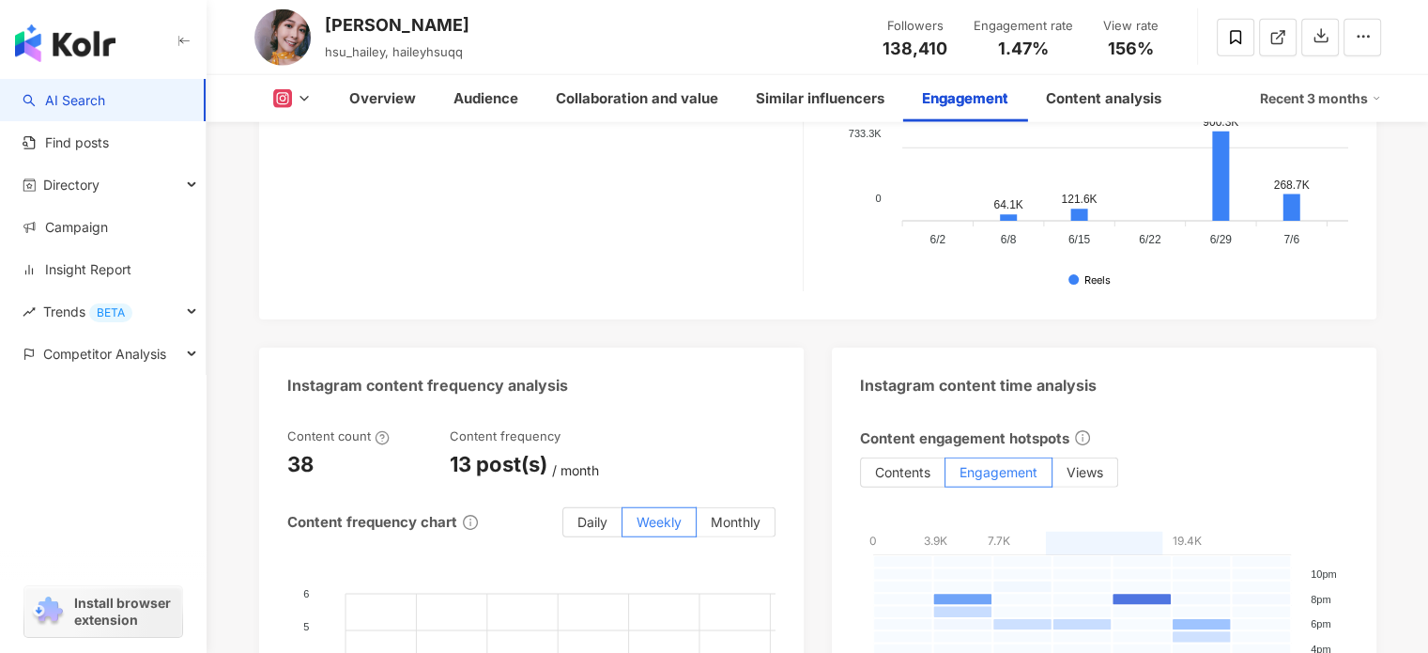
scroll to position [4729, 0]
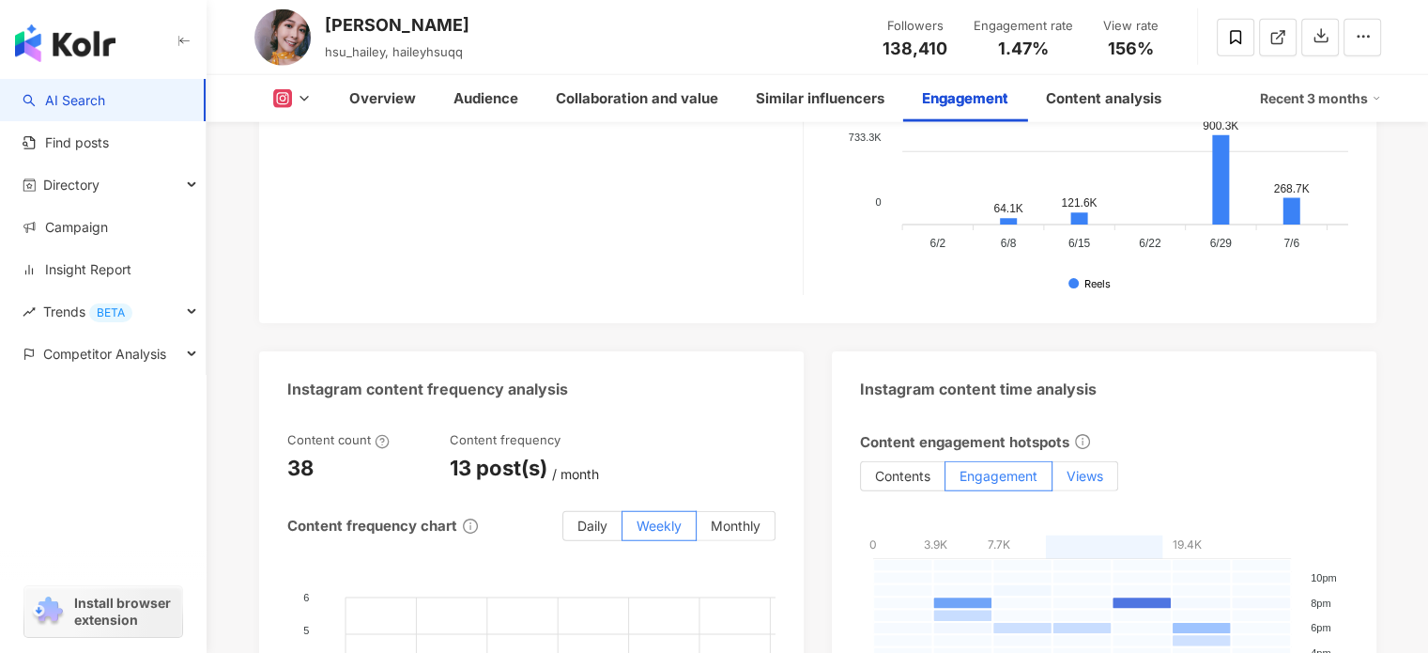
click at [1075, 468] on span "Views" at bounding box center [1085, 476] width 37 height 16
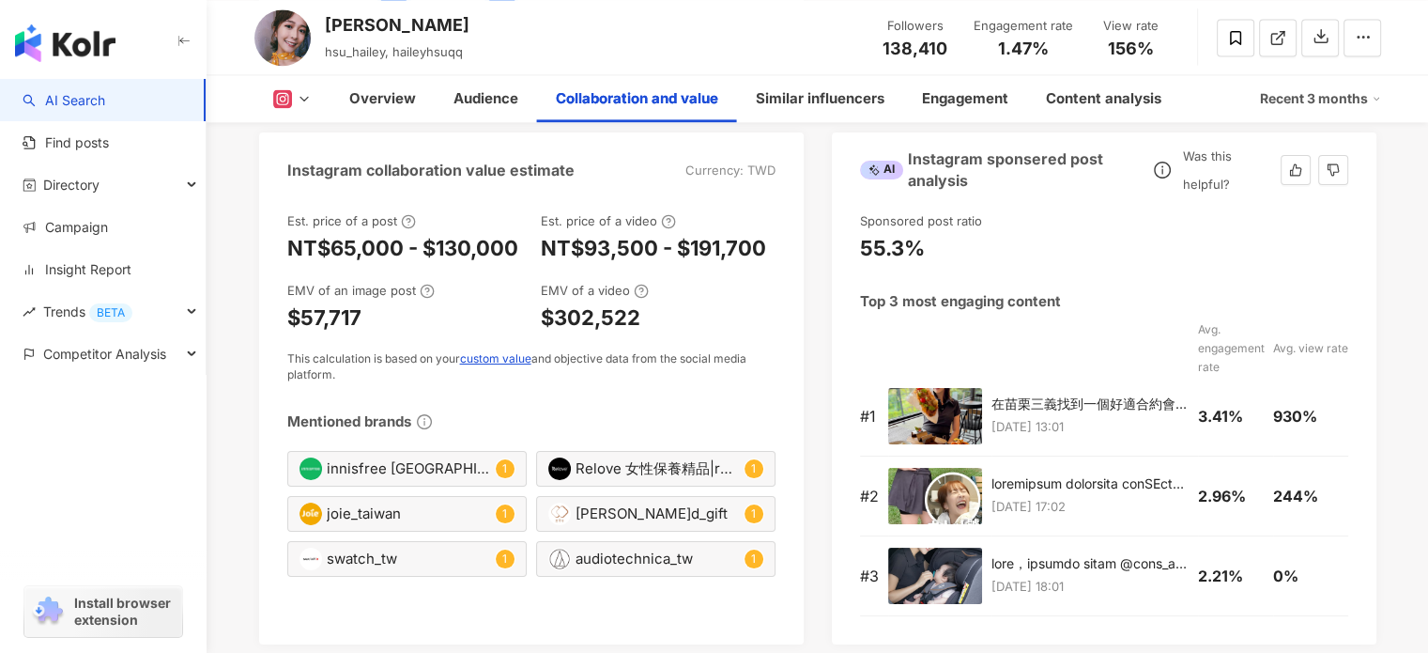
scroll to position [2663, 0]
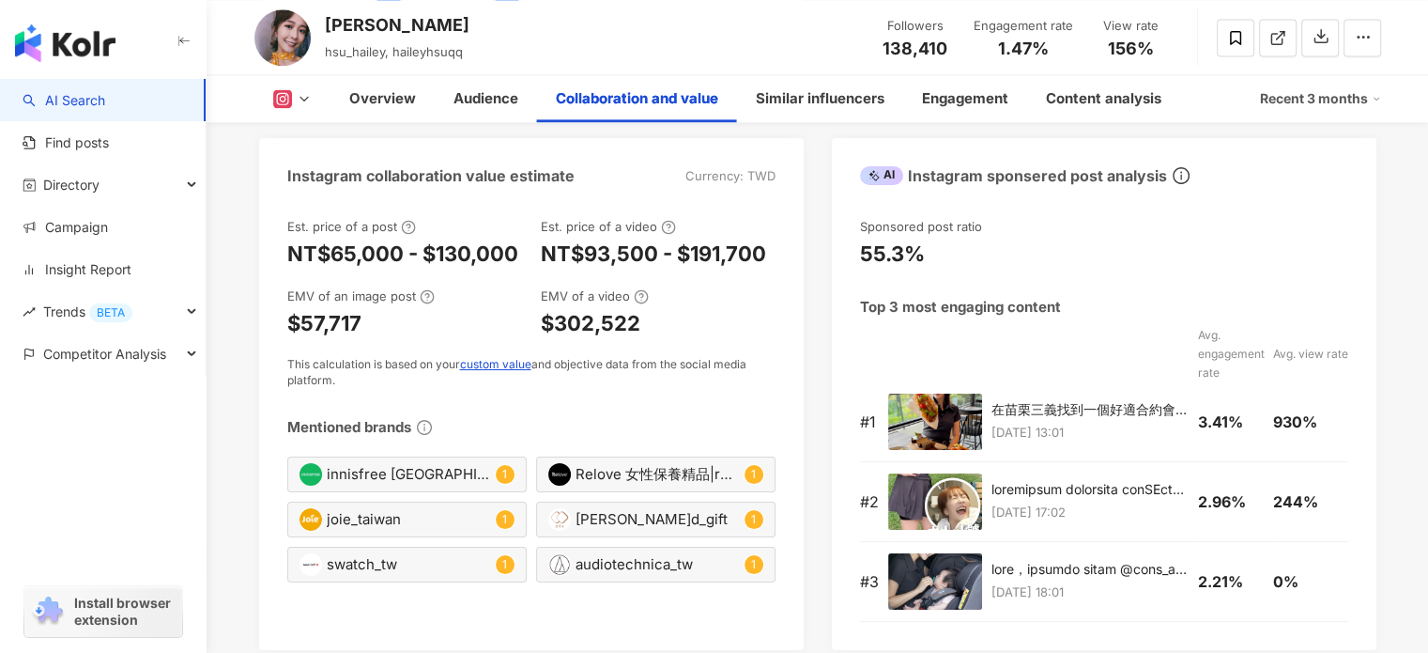
click at [282, 106] on icon at bounding box center [282, 98] width 19 height 19
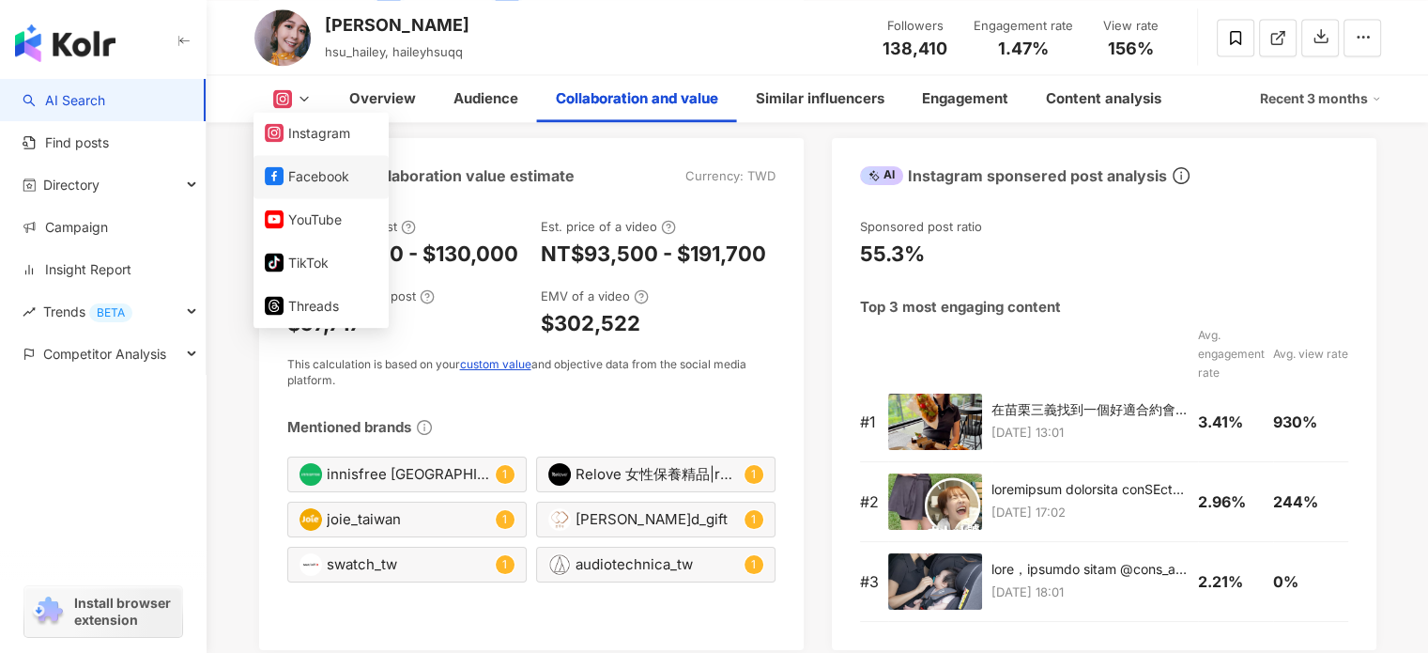
click at [278, 168] on icon at bounding box center [274, 175] width 19 height 19
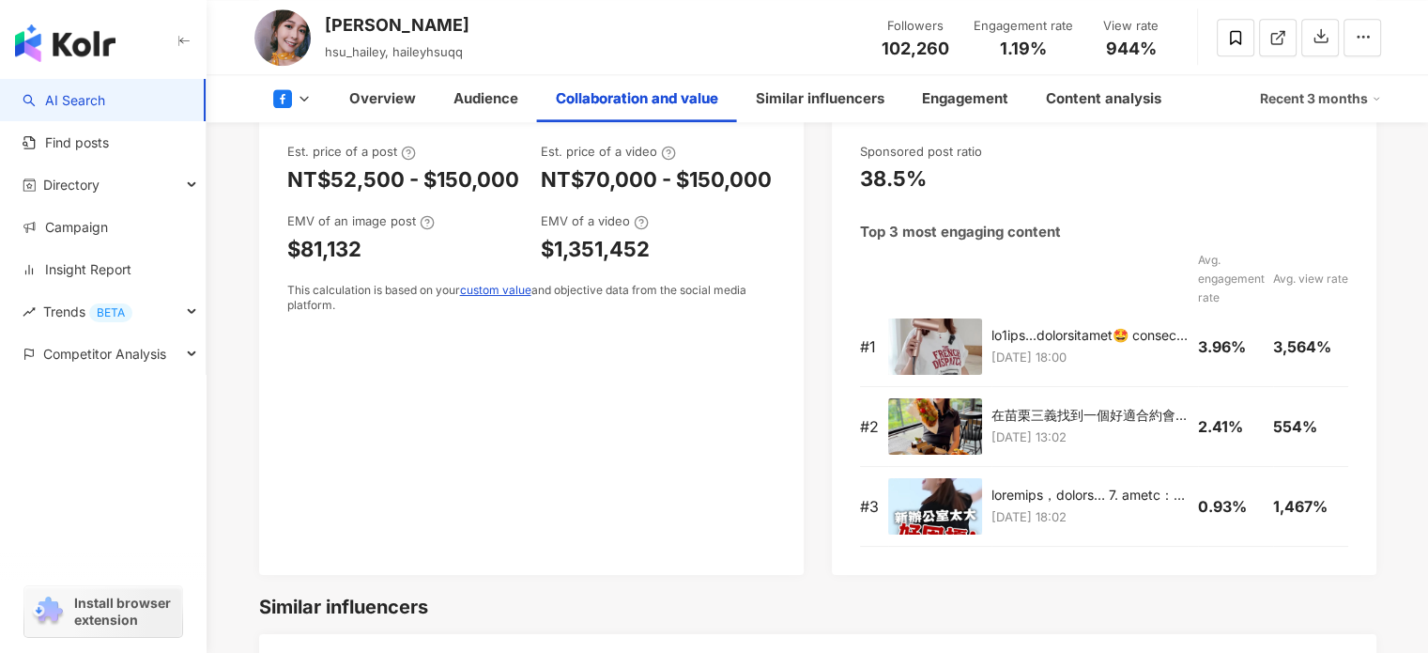
scroll to position [2270, 0]
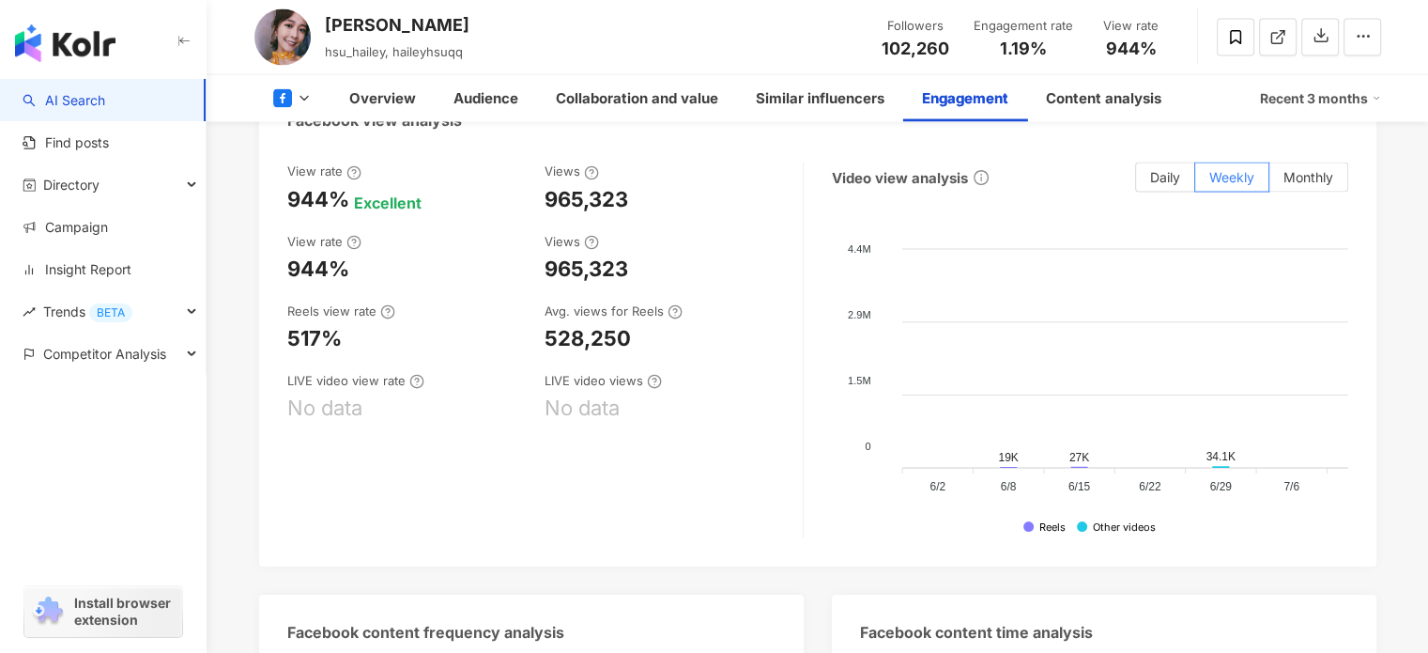
scroll to position [3756, 0]
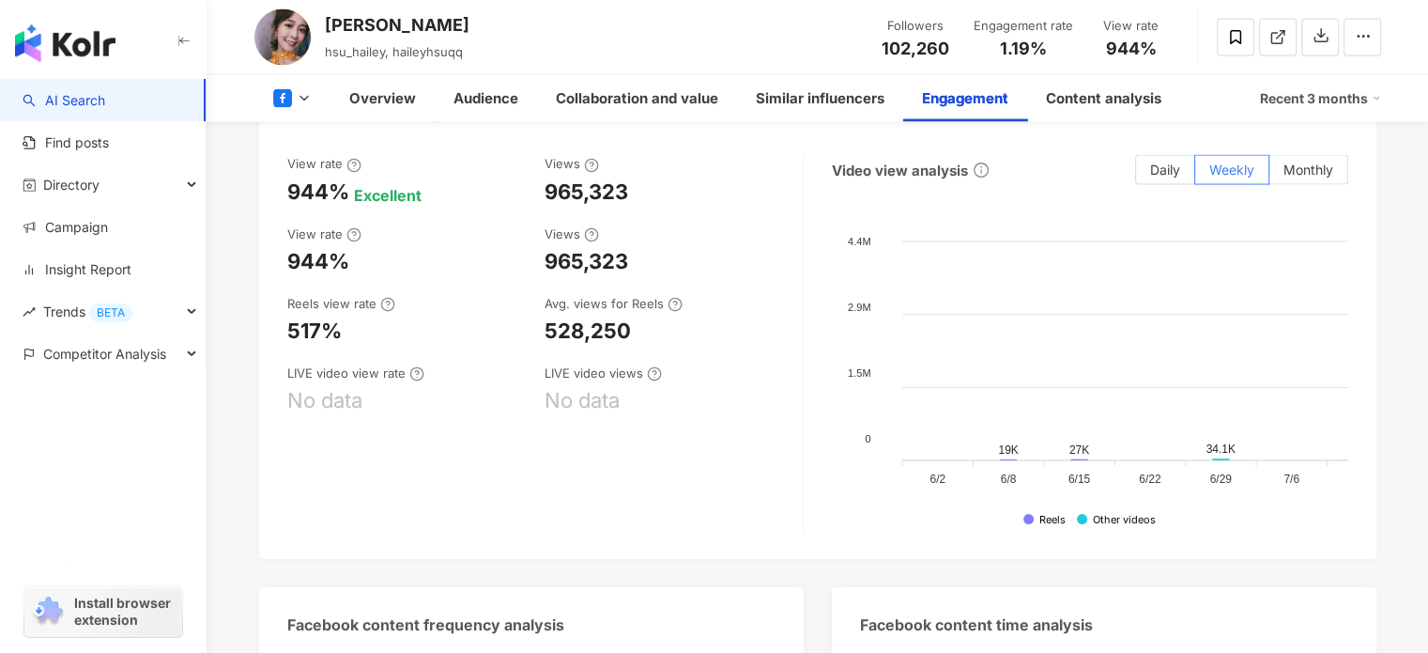
click at [307, 96] on icon at bounding box center [304, 98] width 15 height 15
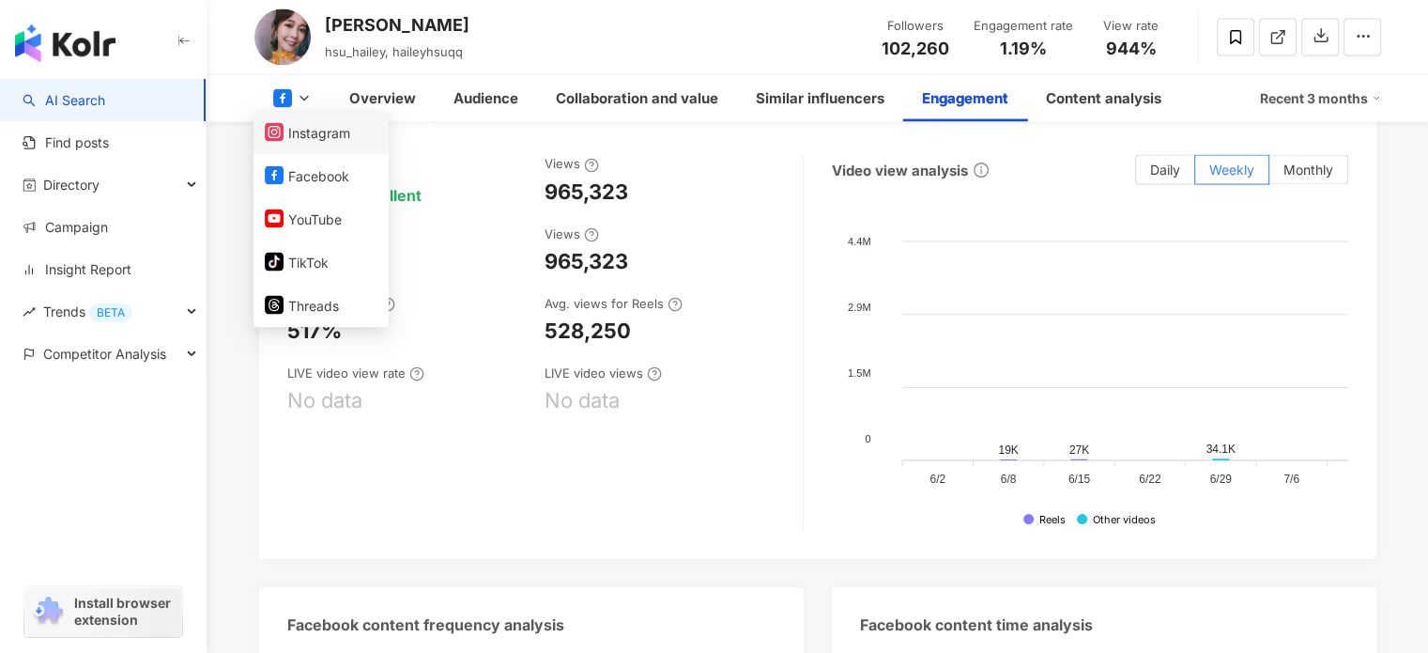
click at [308, 144] on button "Instagram" at bounding box center [321, 133] width 113 height 26
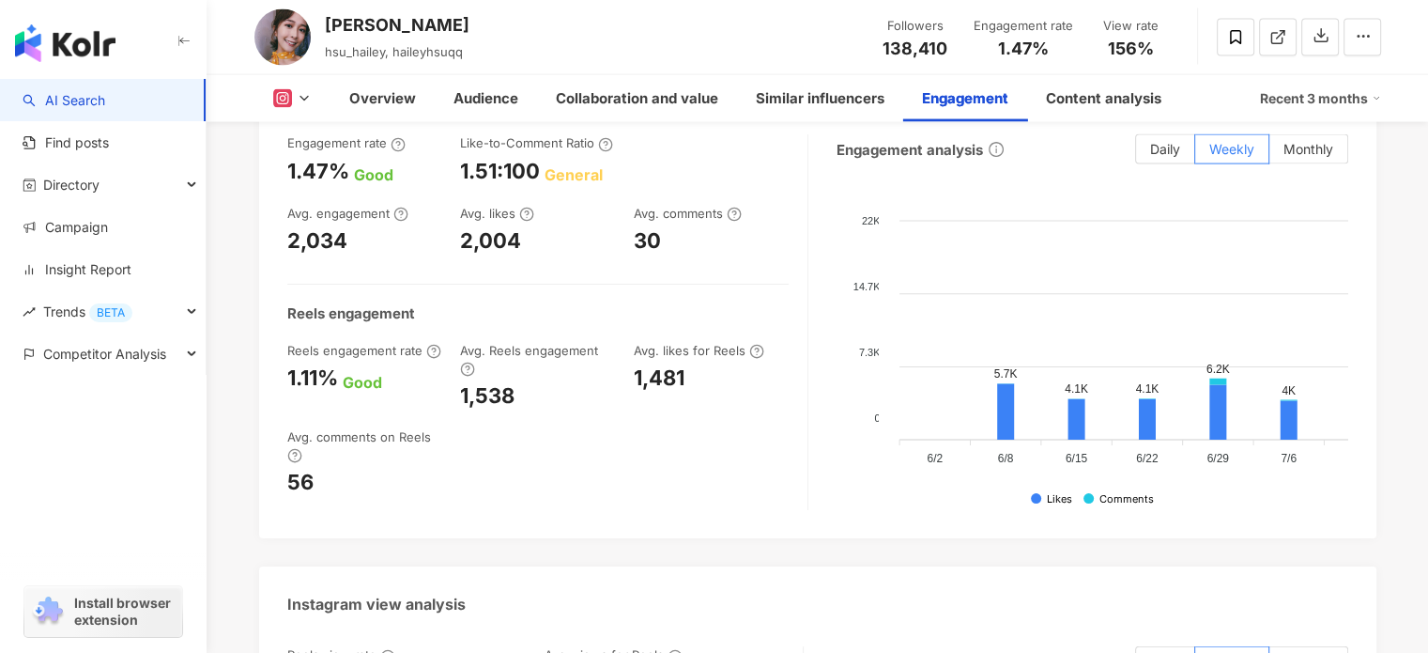
scroll to position [3532, 0]
